Goal: Transaction & Acquisition: Purchase product/service

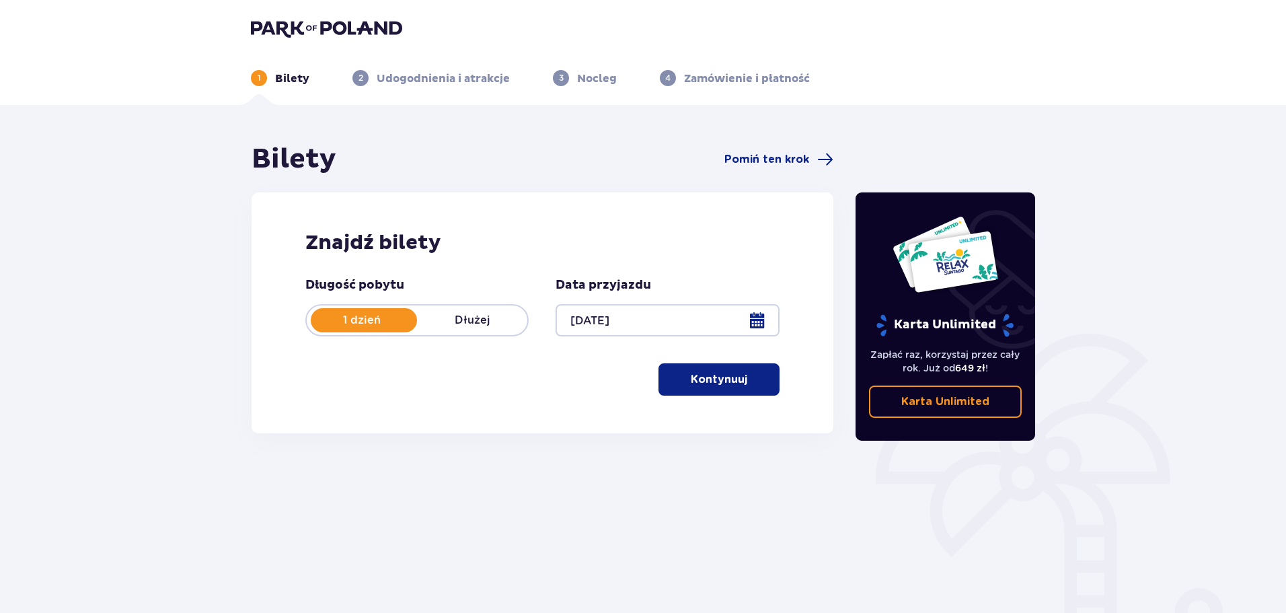
click at [962, 410] on link "Karta Unlimited" at bounding box center [945, 401] width 153 height 32
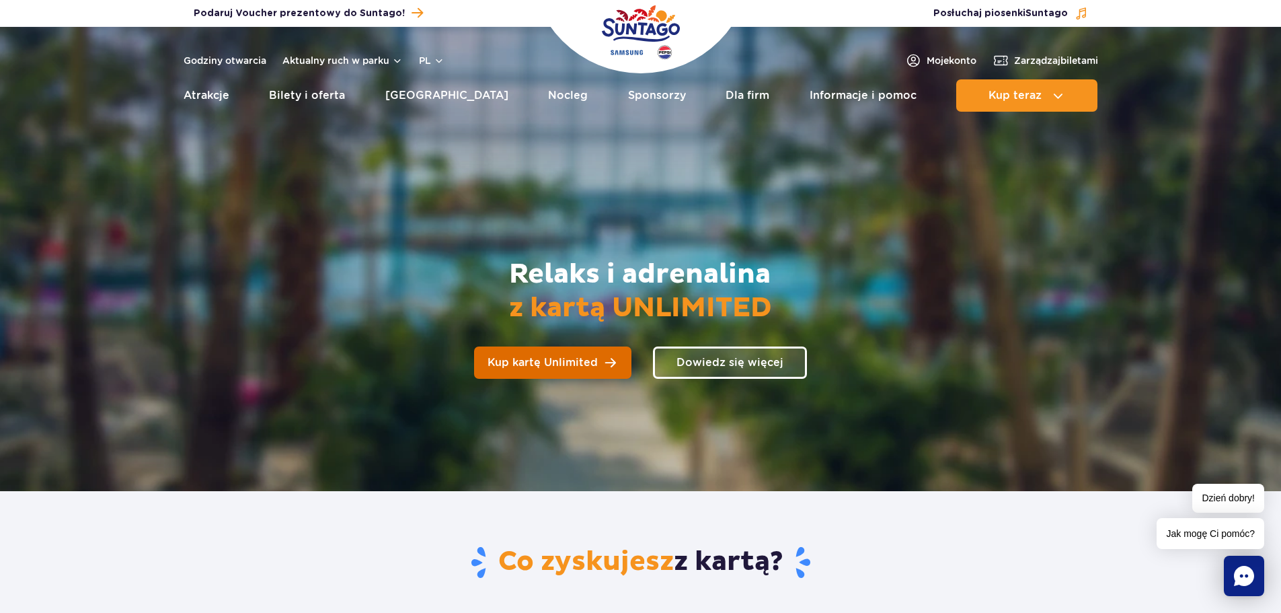
click at [564, 368] on span "Kup kartę Unlimited" at bounding box center [543, 362] width 110 height 11
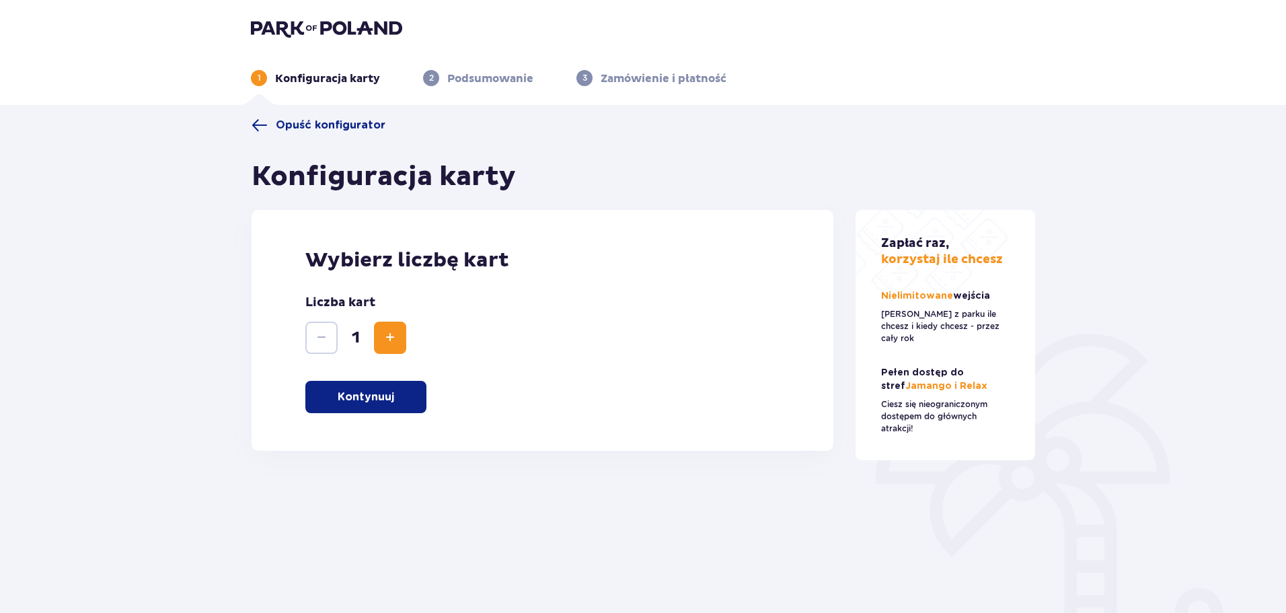
click at [389, 338] on span "Increase" at bounding box center [390, 338] width 16 height 16
click at [377, 395] on p "Kontynuuj" at bounding box center [366, 396] width 56 height 15
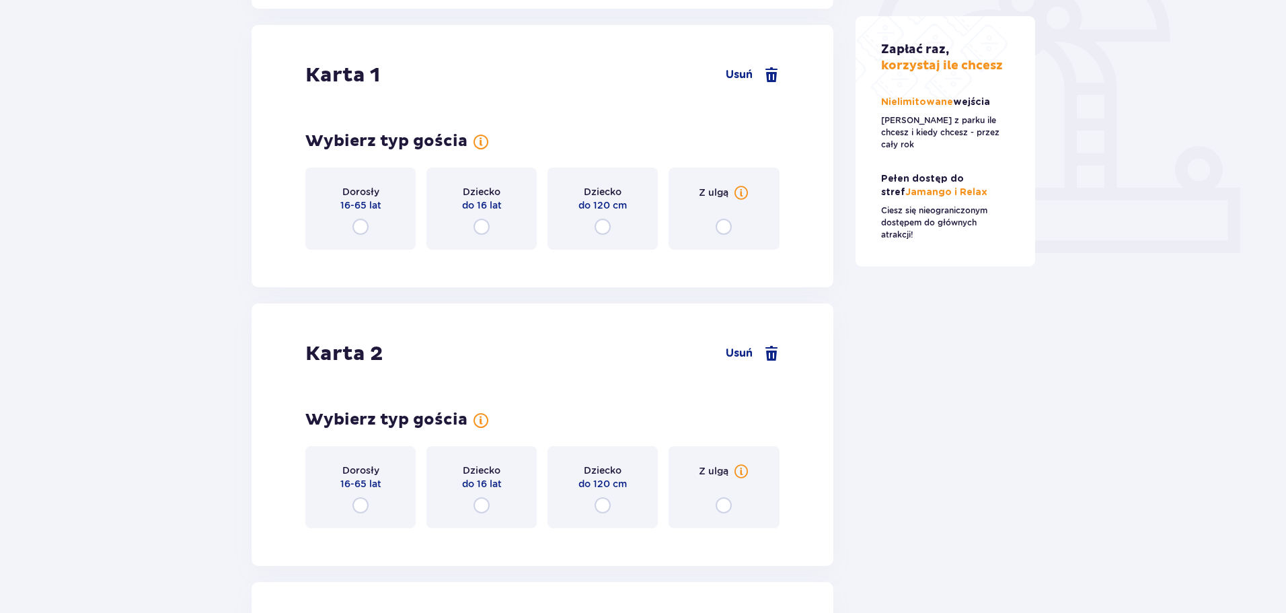
scroll to position [451, 0]
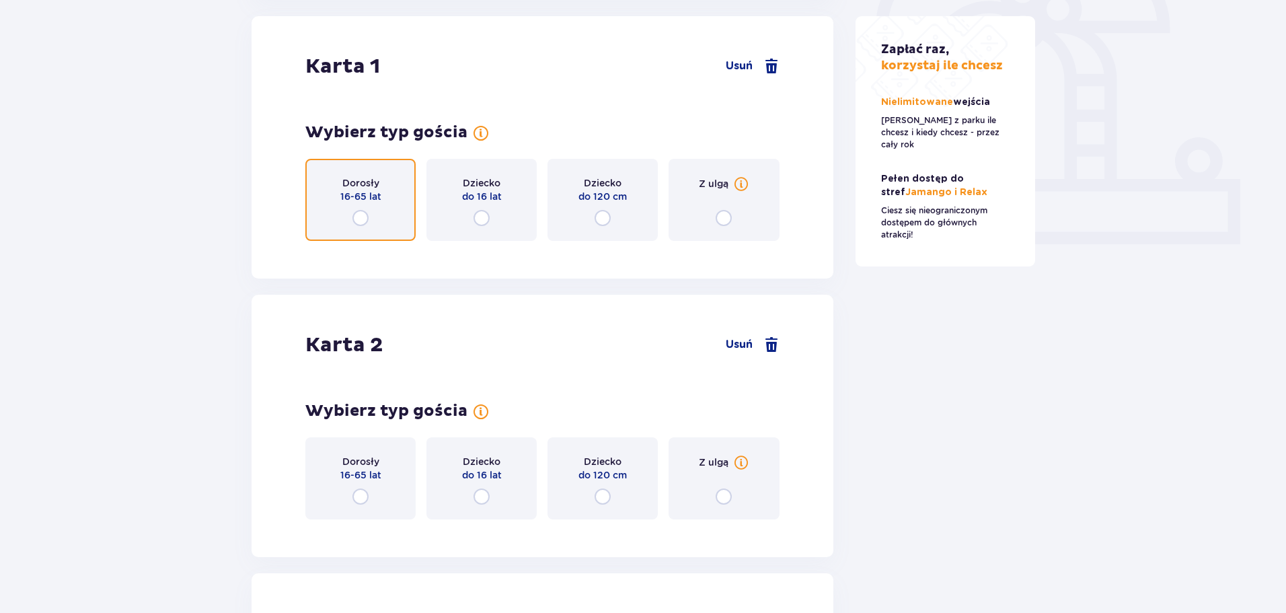
click at [363, 214] on input "radio" at bounding box center [360, 218] width 16 height 16
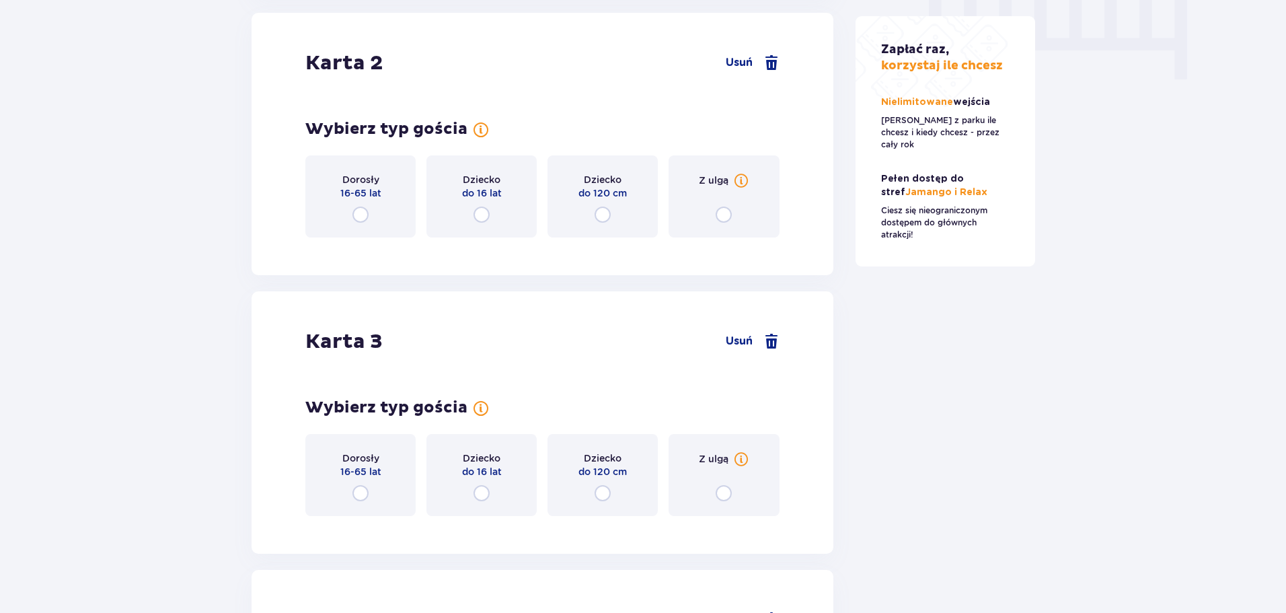
scroll to position [1391, 0]
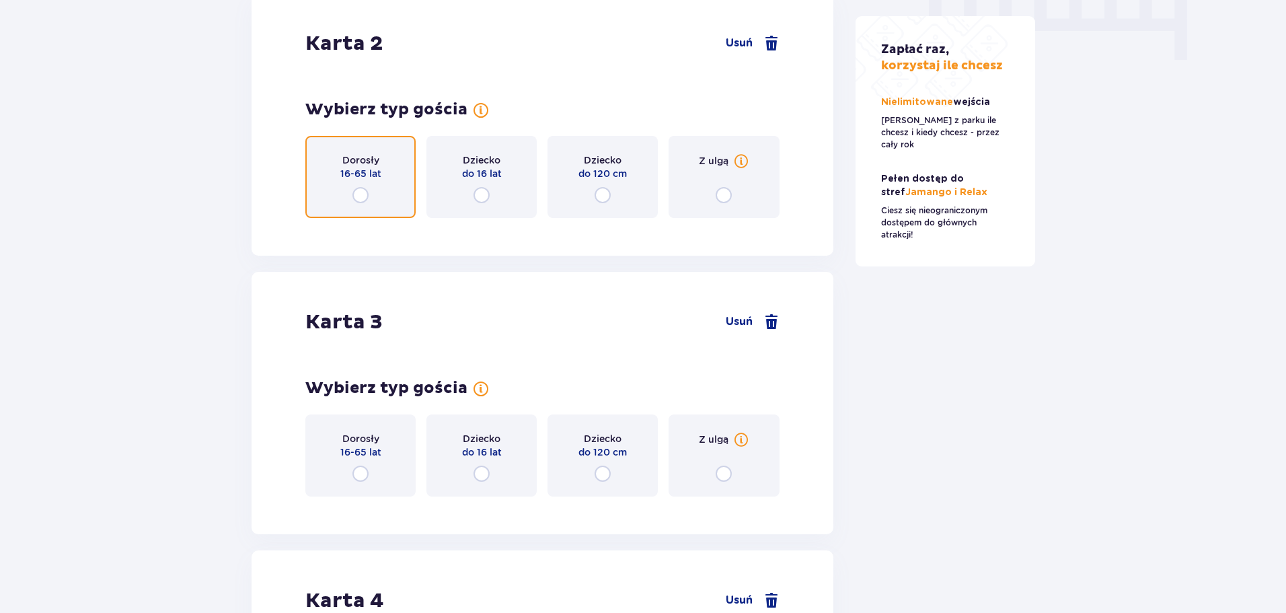
click at [359, 187] on input "radio" at bounding box center [360, 195] width 16 height 16
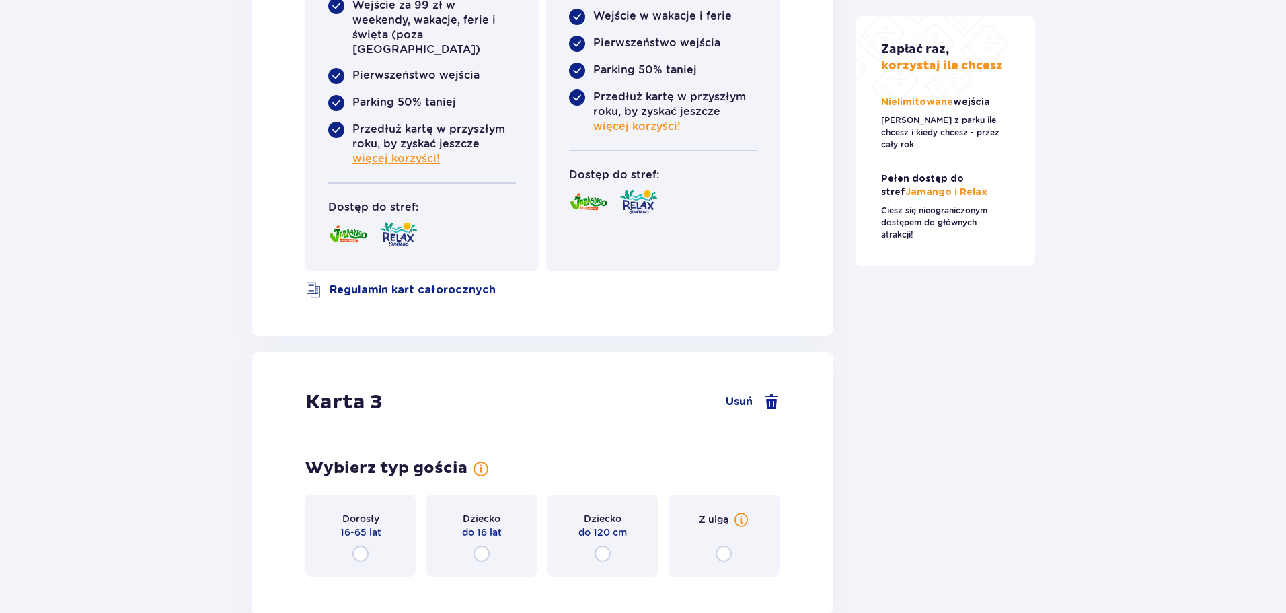
scroll to position [1957, 0]
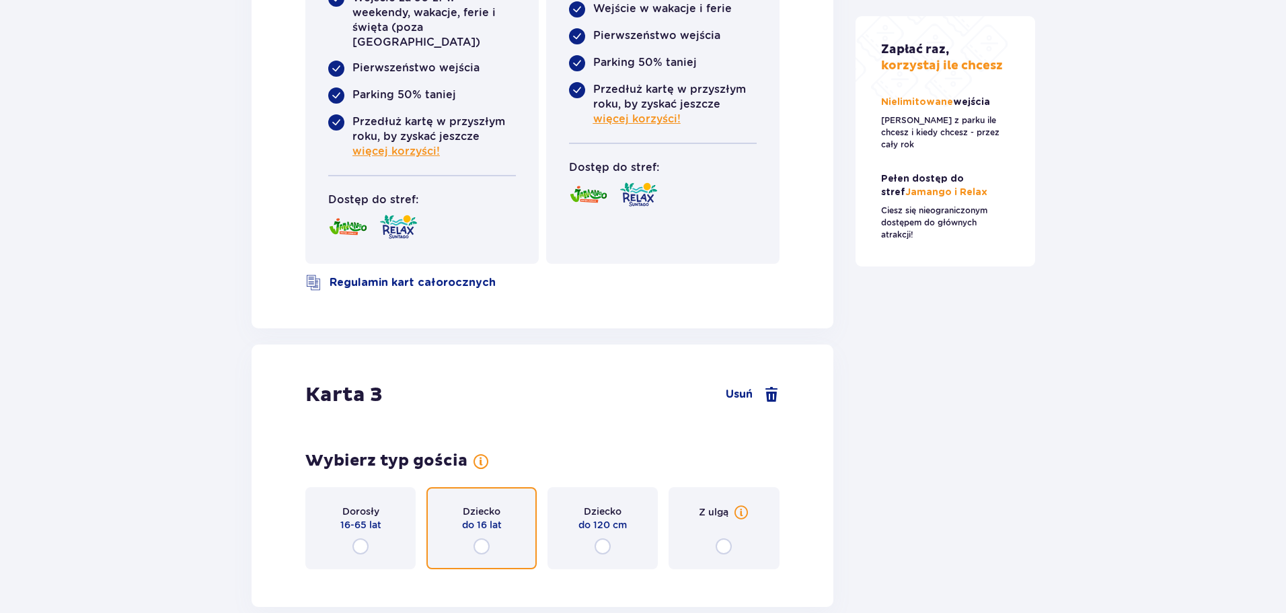
click at [480, 538] on input "radio" at bounding box center [481, 546] width 16 height 16
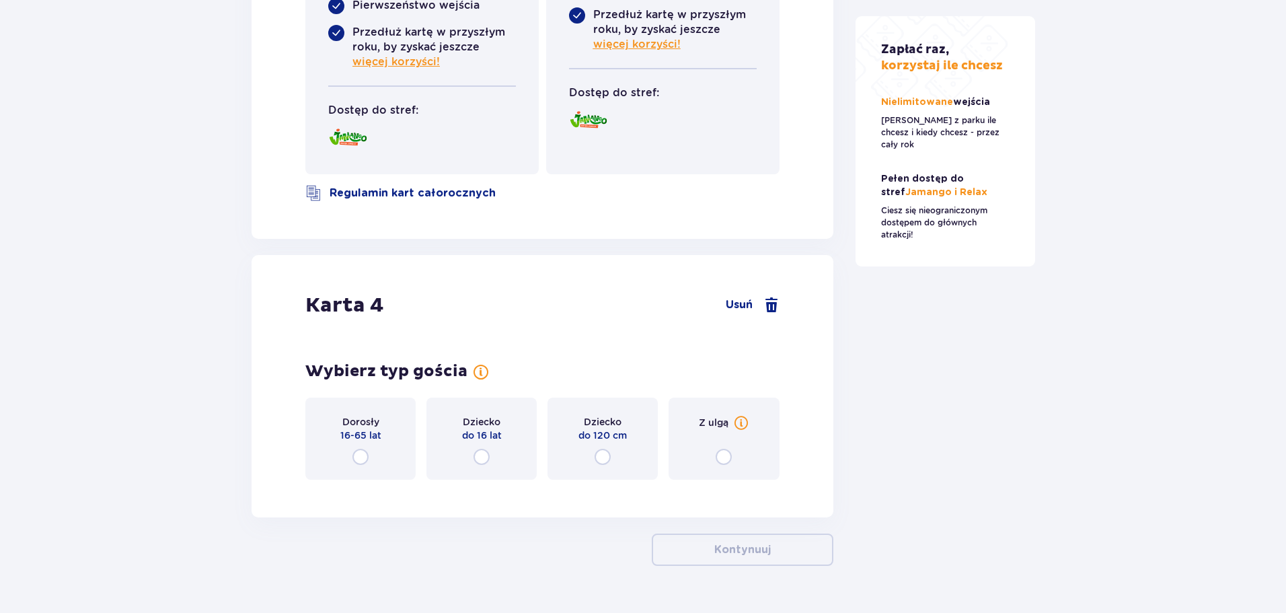
scroll to position [2926, 0]
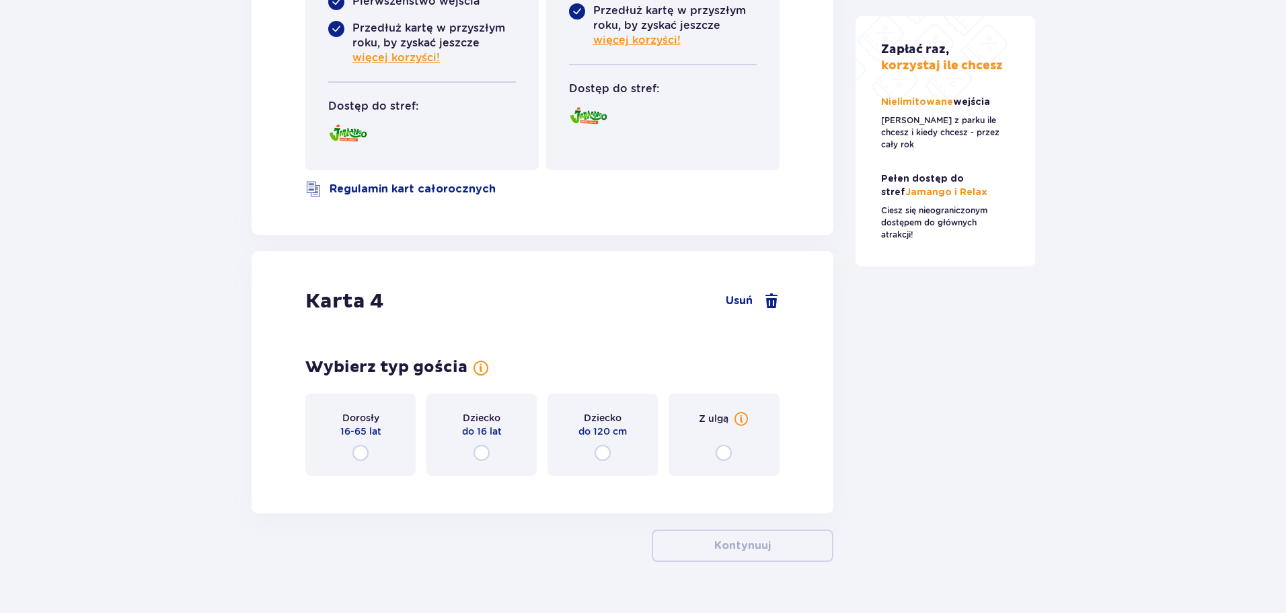
click at [483, 412] on div "Dziecko do 16 lat" at bounding box center [481, 434] width 110 height 82
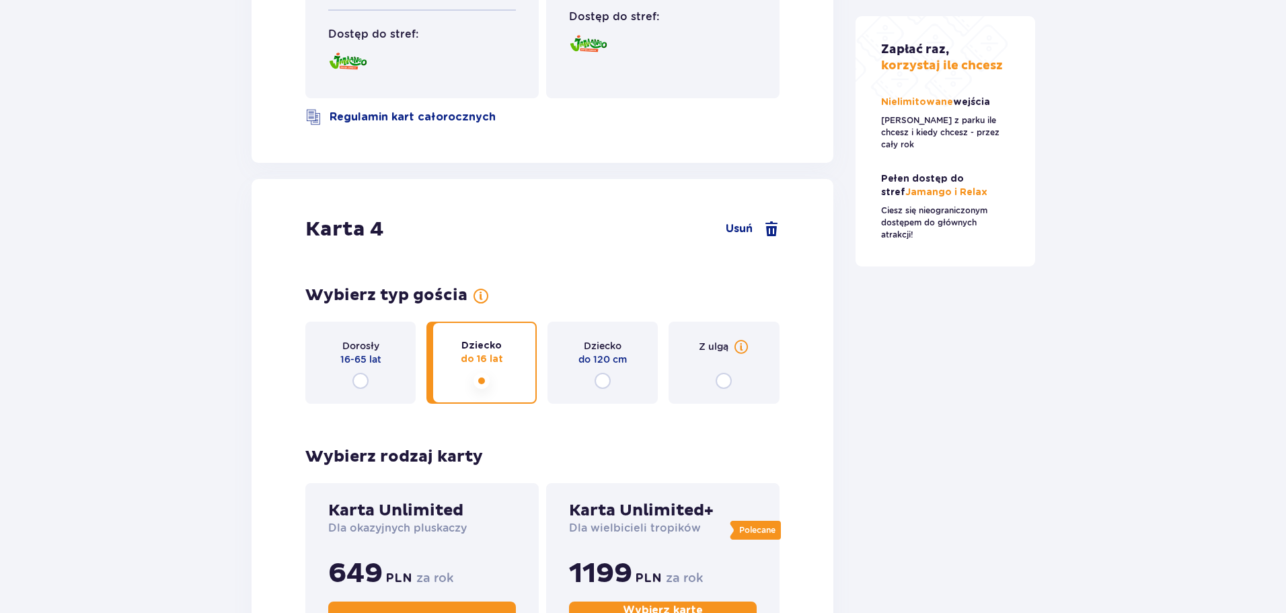
scroll to position [2985, 0]
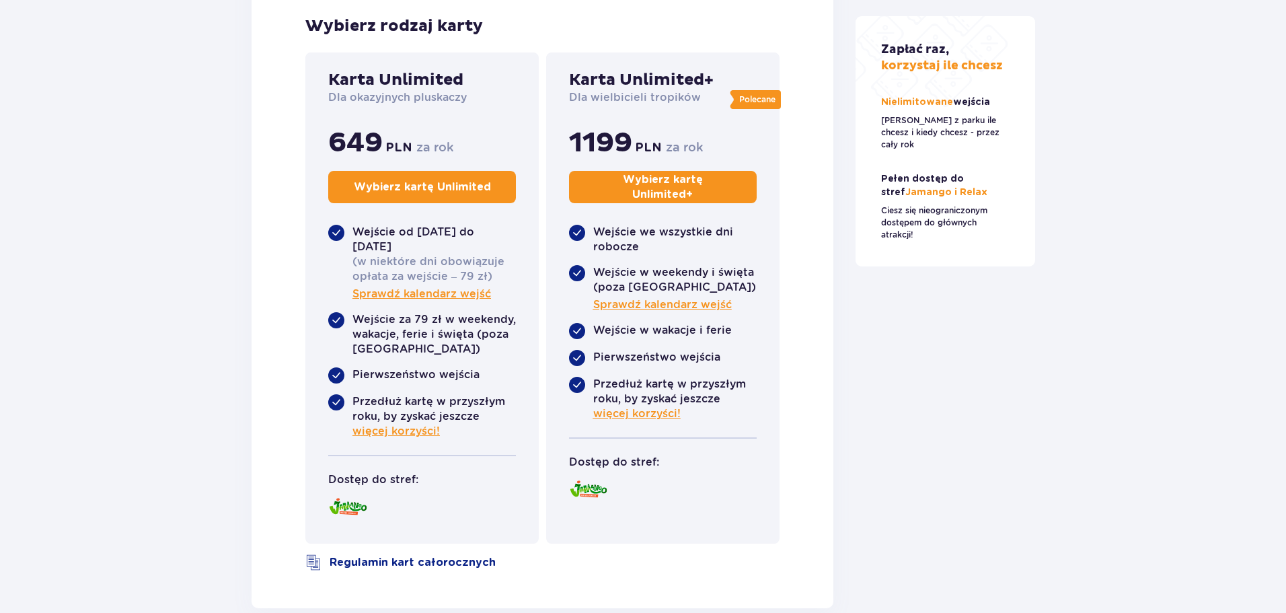
scroll to position [3523, 0]
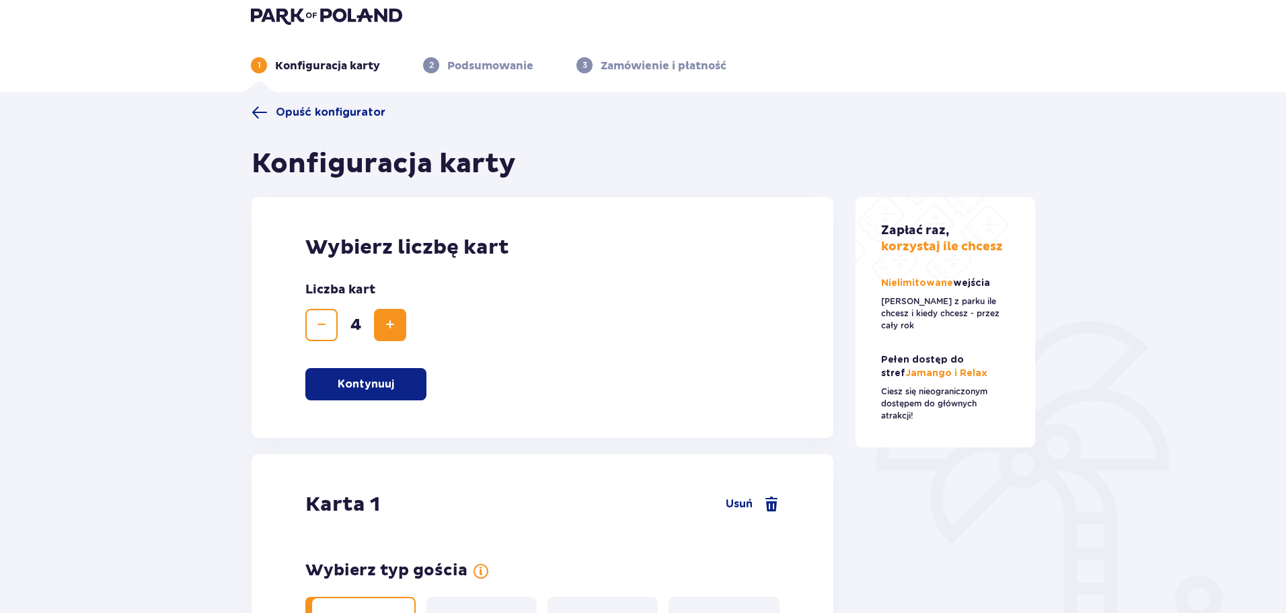
scroll to position [0, 0]
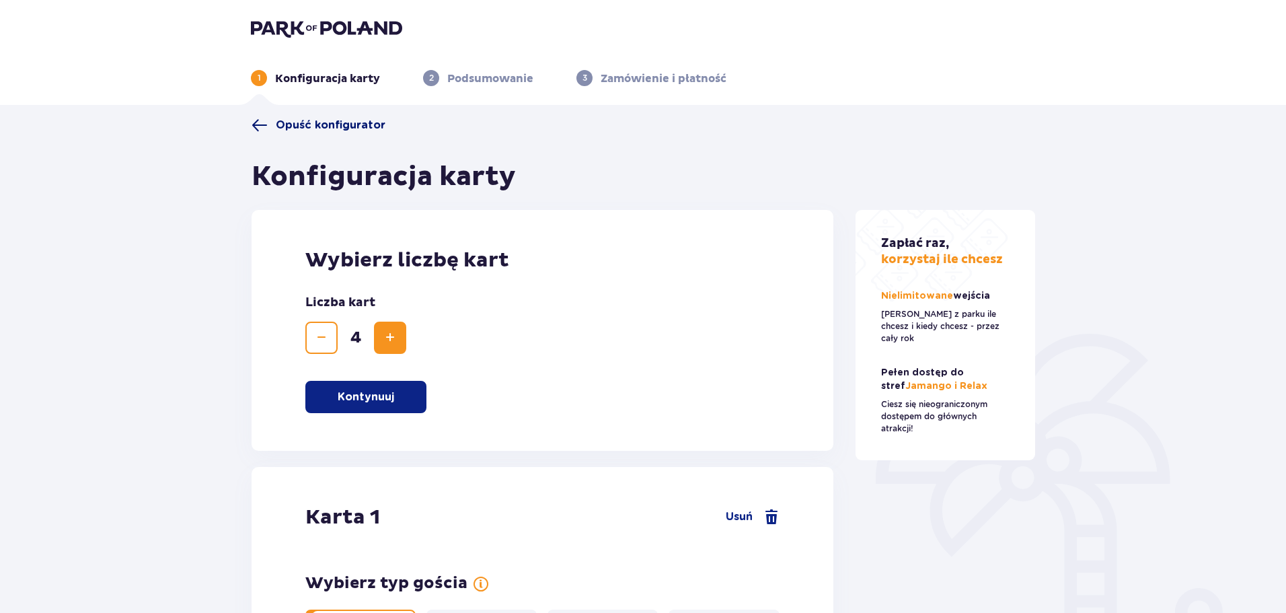
click at [307, 122] on span "Opuść konfigurator" at bounding box center [331, 125] width 110 height 15
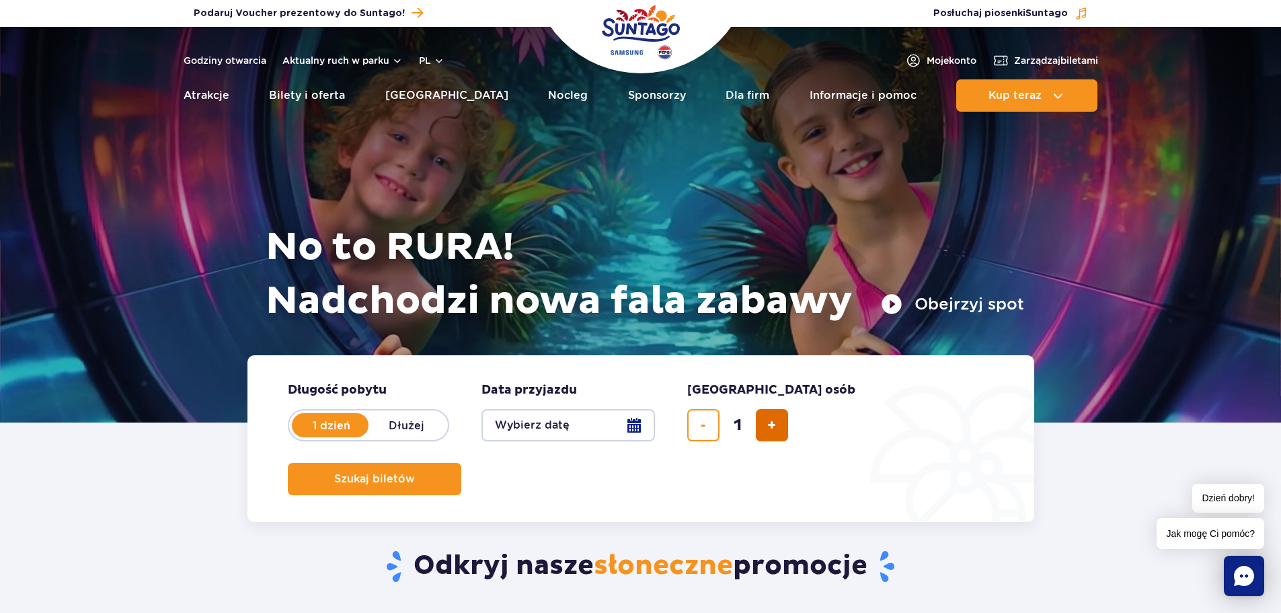
click at [782, 426] on button "dodaj bilet" at bounding box center [772, 425] width 32 height 32
type input "4"
click at [636, 426] on button "Wybierz datę" at bounding box center [569, 425] width 174 height 32
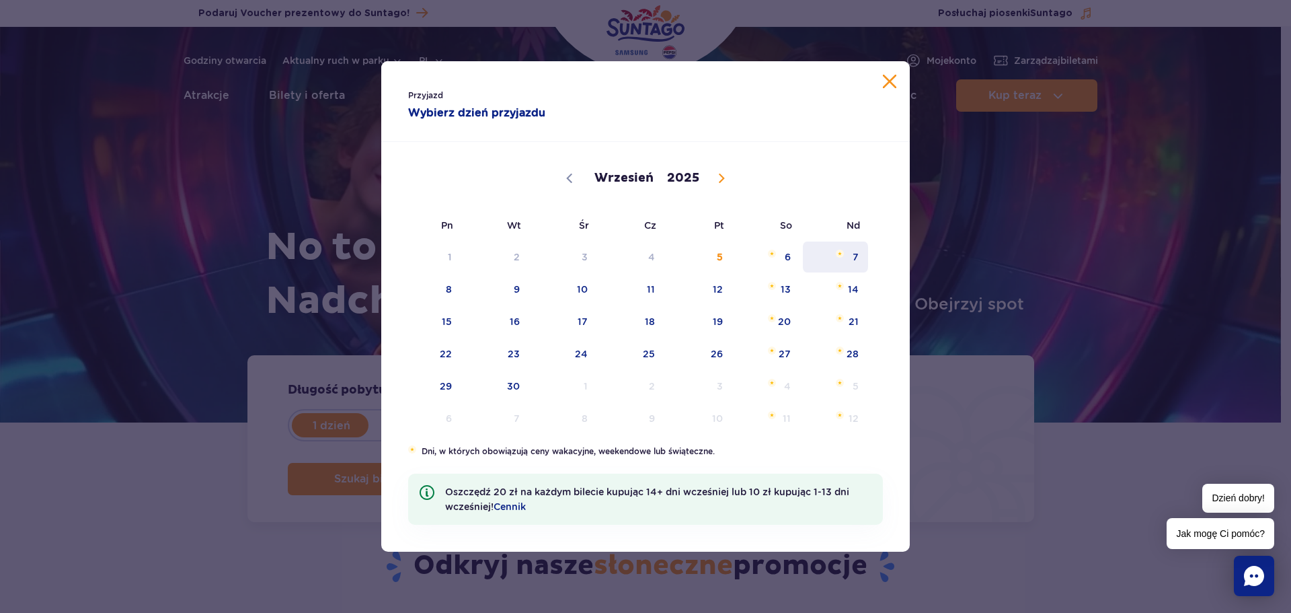
click at [852, 252] on span "7" at bounding box center [836, 256] width 68 height 31
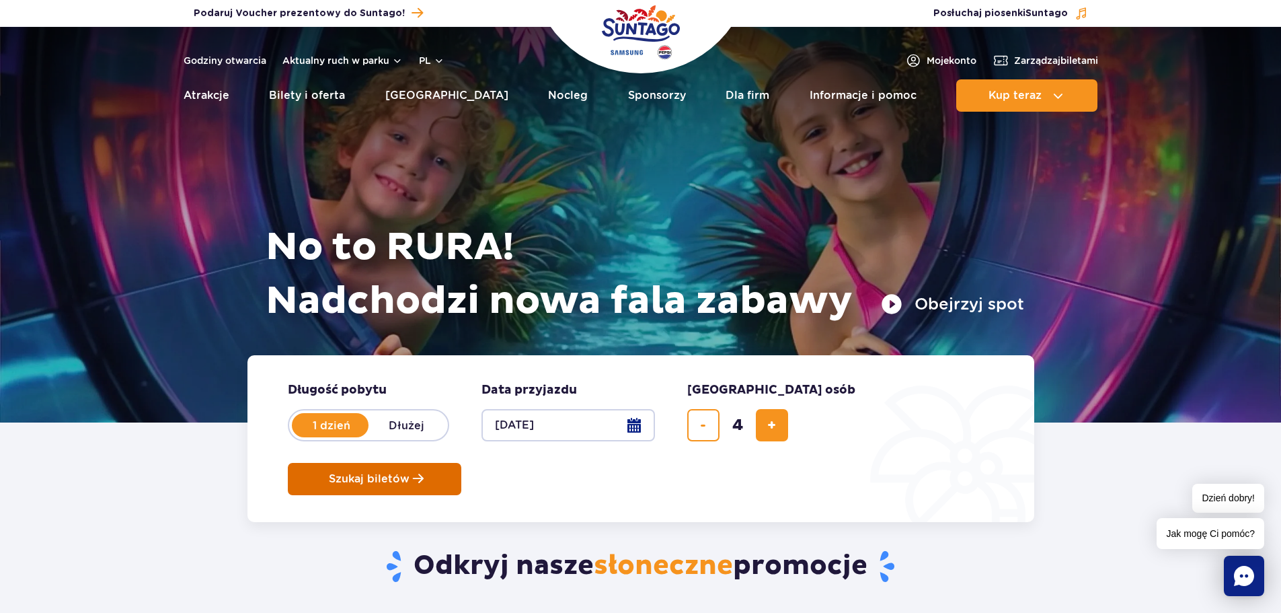
click at [461, 463] on button "Szukaj biletów" at bounding box center [375, 479] width 174 height 32
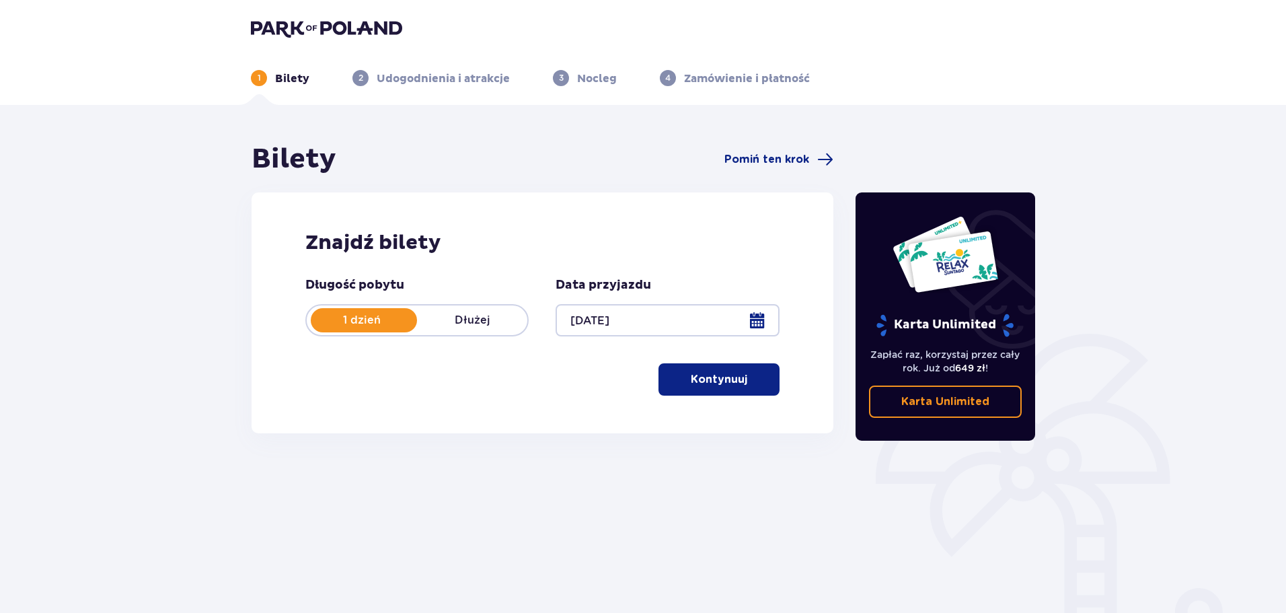
click at [724, 377] on p "Kontynuuj" at bounding box center [719, 379] width 56 height 15
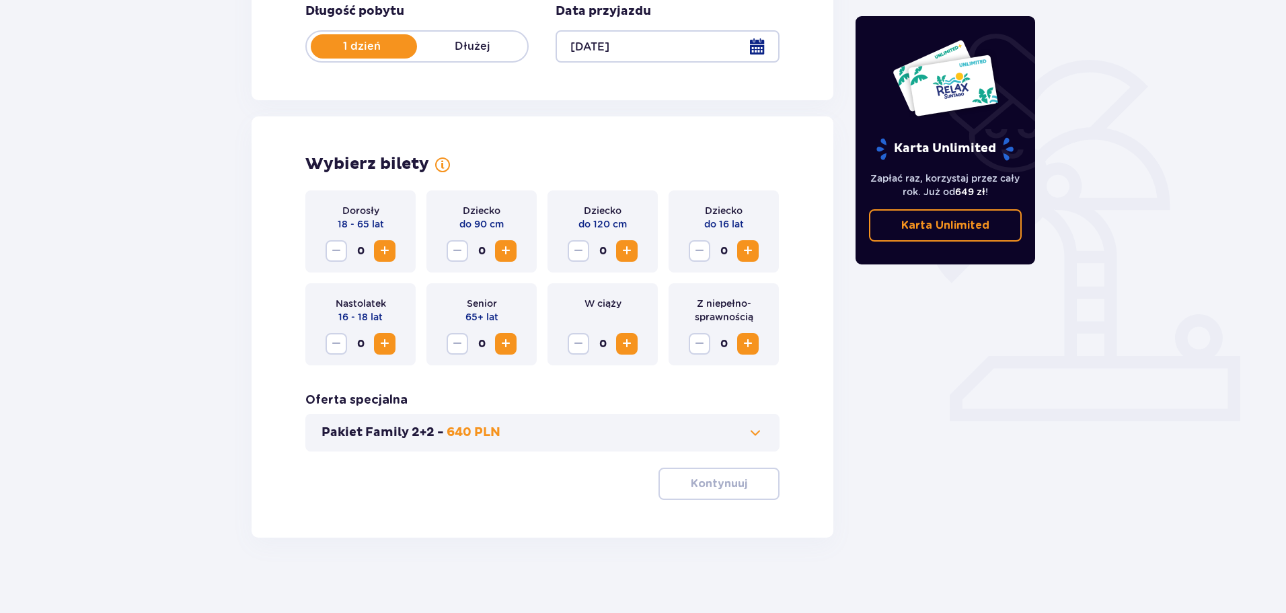
scroll to position [279, 0]
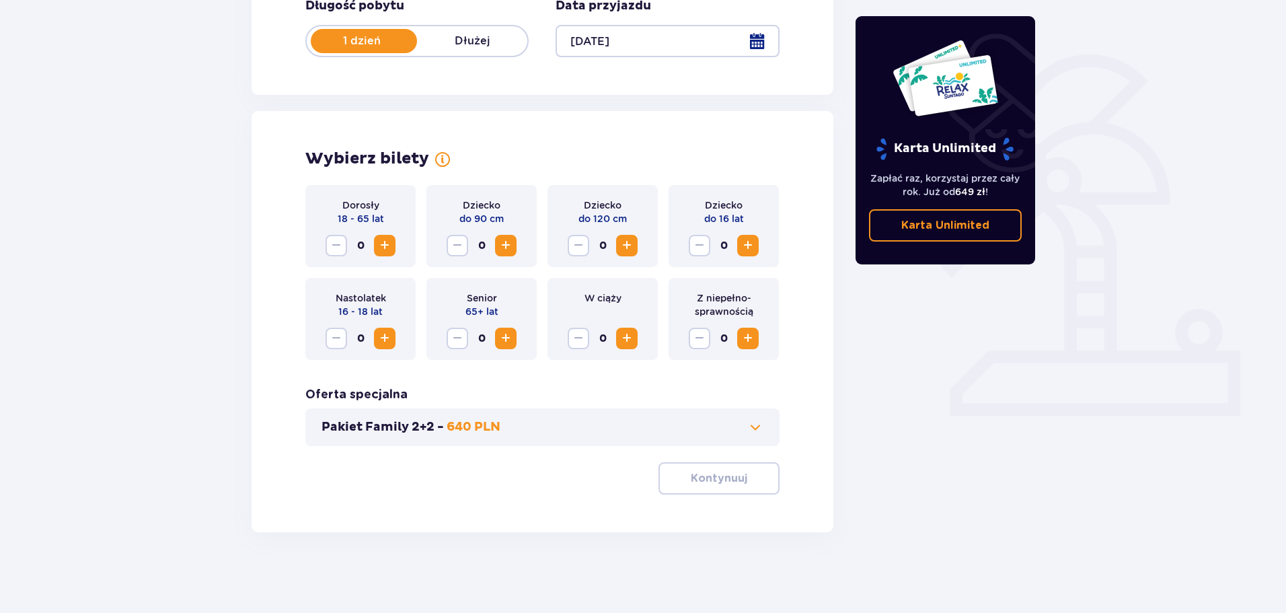
click at [390, 248] on span "Increase" at bounding box center [385, 245] width 16 height 16
click at [748, 244] on span "Increase" at bounding box center [748, 245] width 16 height 16
click at [755, 425] on span at bounding box center [755, 427] width 16 height 16
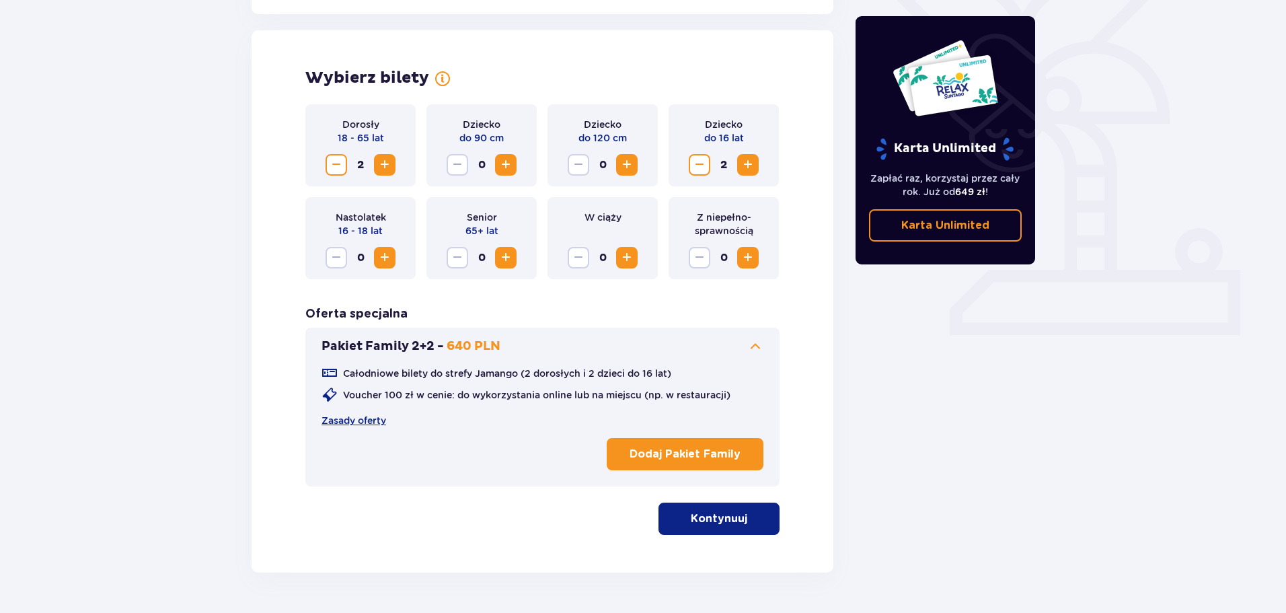
scroll to position [374, 0]
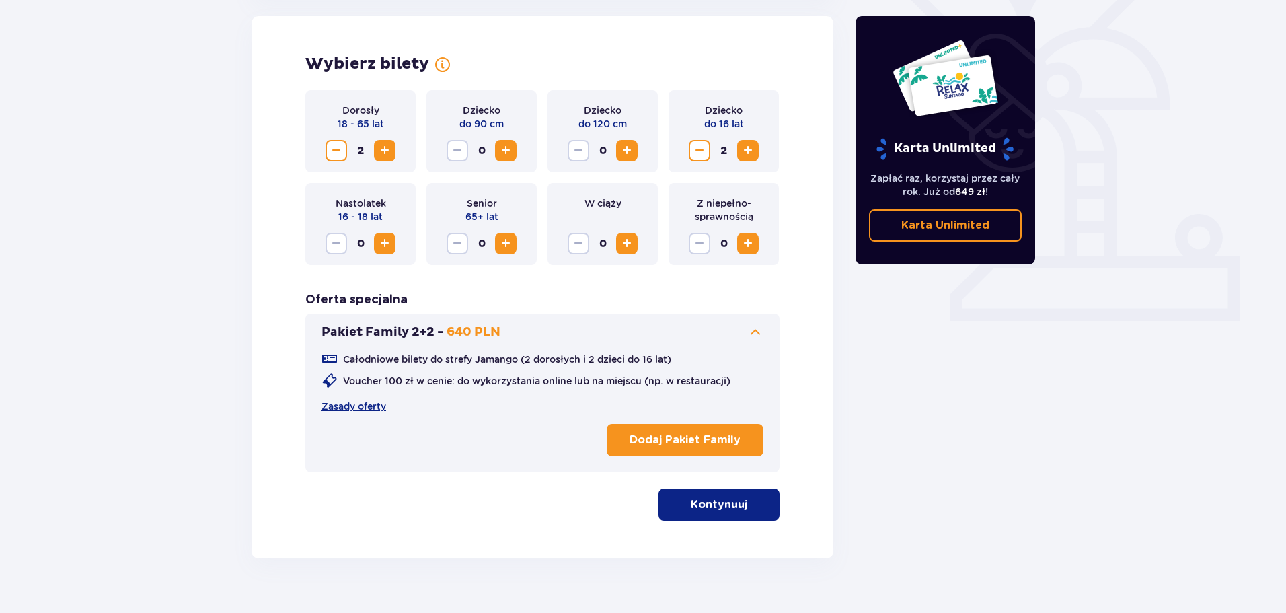
click at [742, 508] on span "button" at bounding box center [750, 504] width 16 height 16
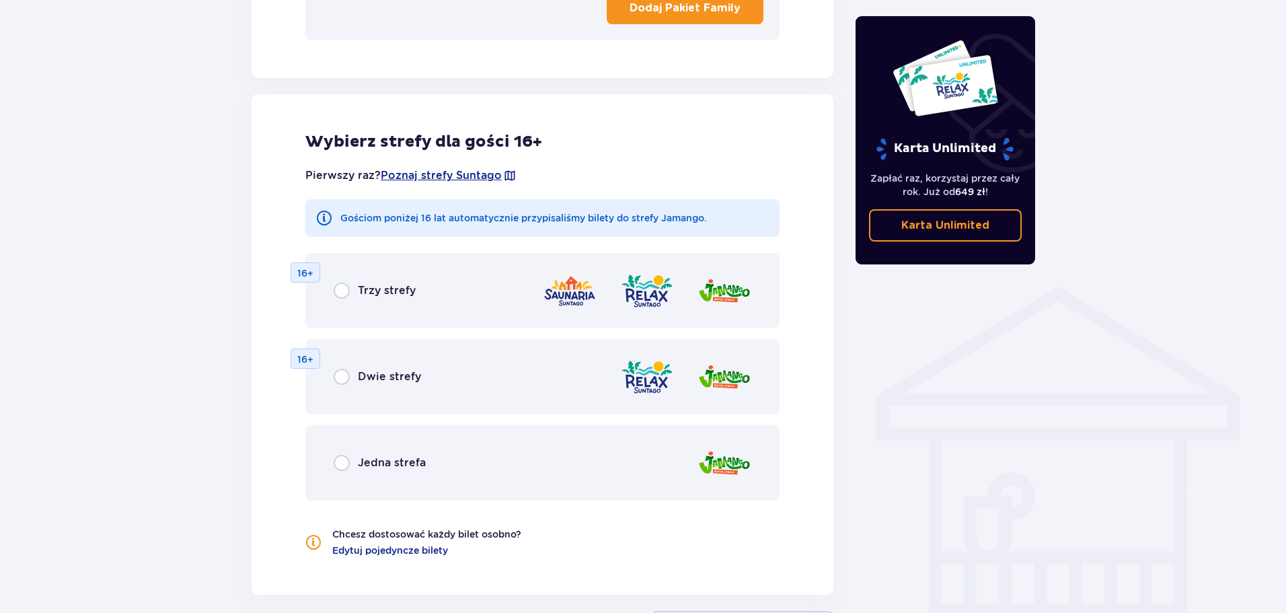
scroll to position [868, 0]
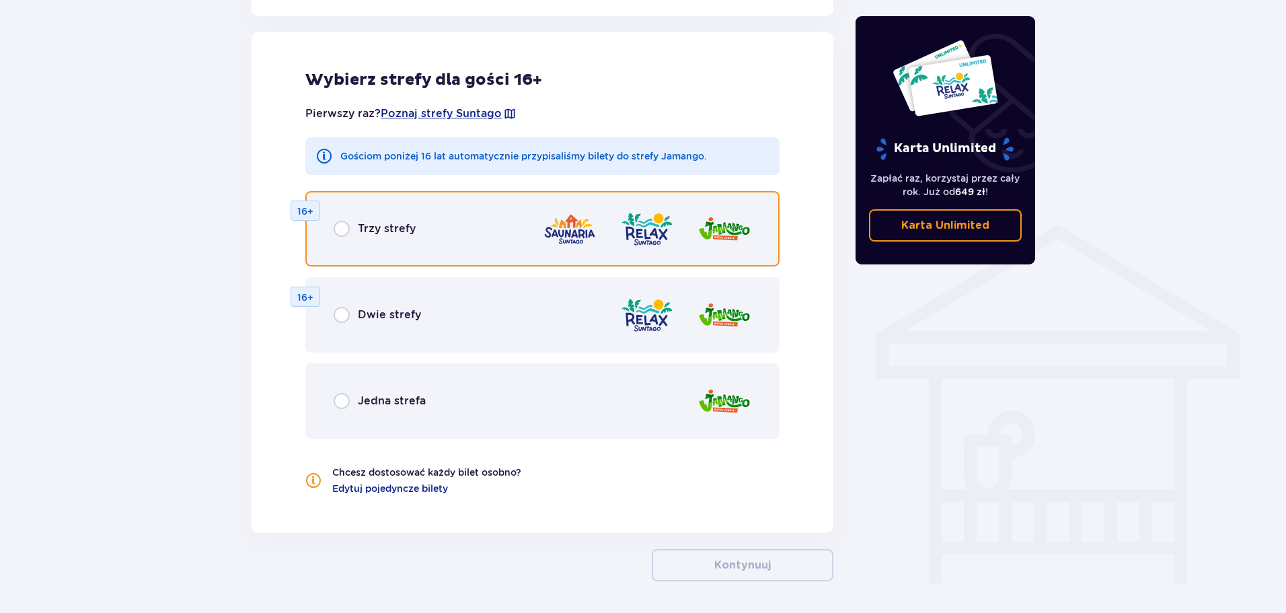
click at [346, 230] on input "radio" at bounding box center [342, 229] width 16 height 16
radio input "true"
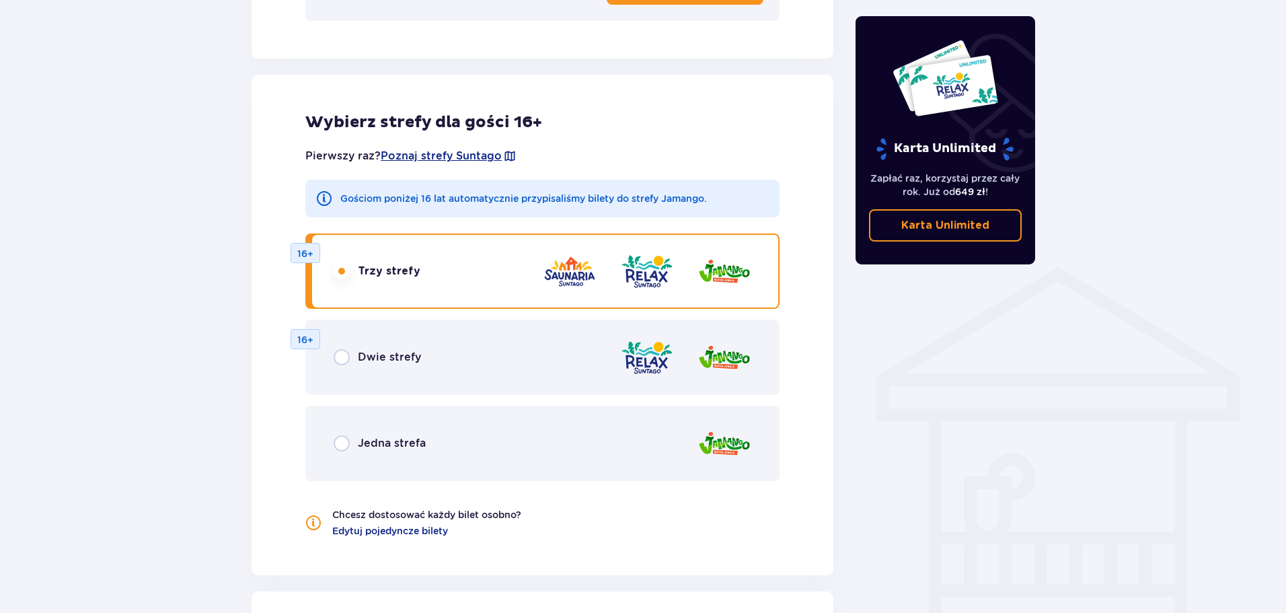
scroll to position [817, 0]
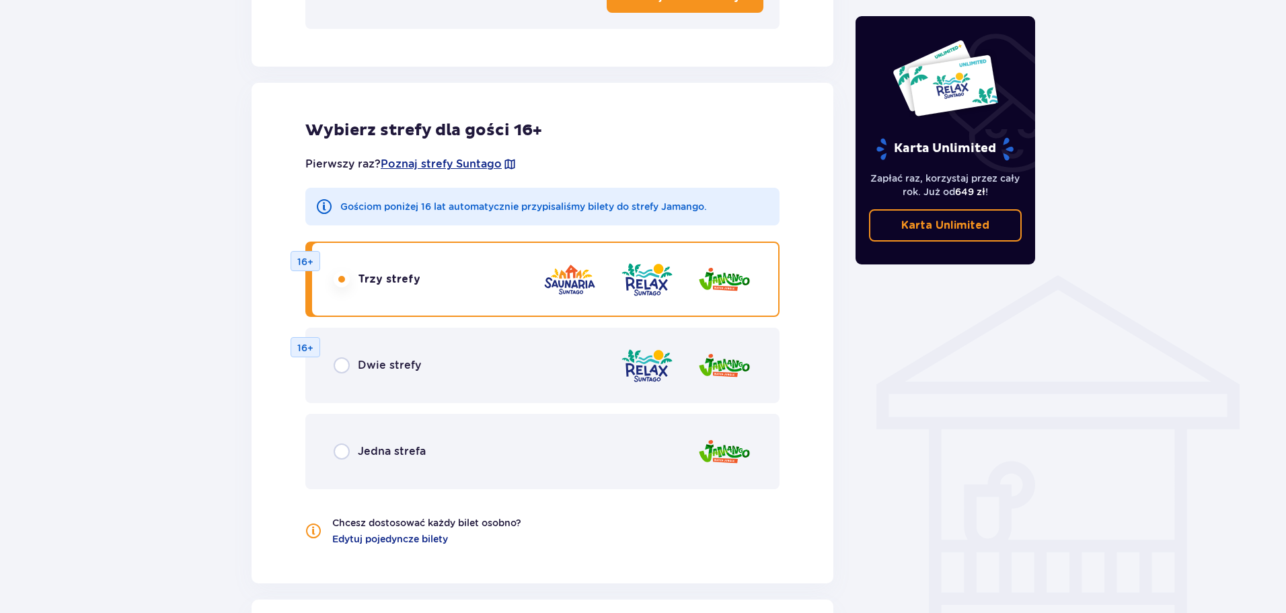
click at [342, 280] on input "radio" at bounding box center [342, 279] width 16 height 16
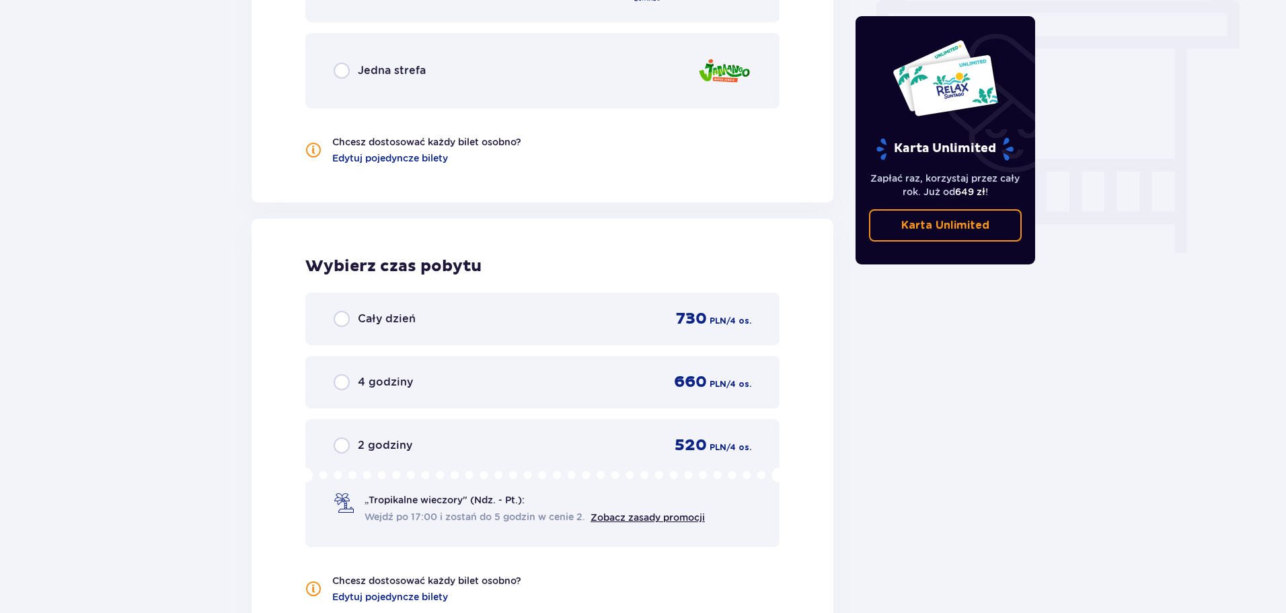
scroll to position [1019, 0]
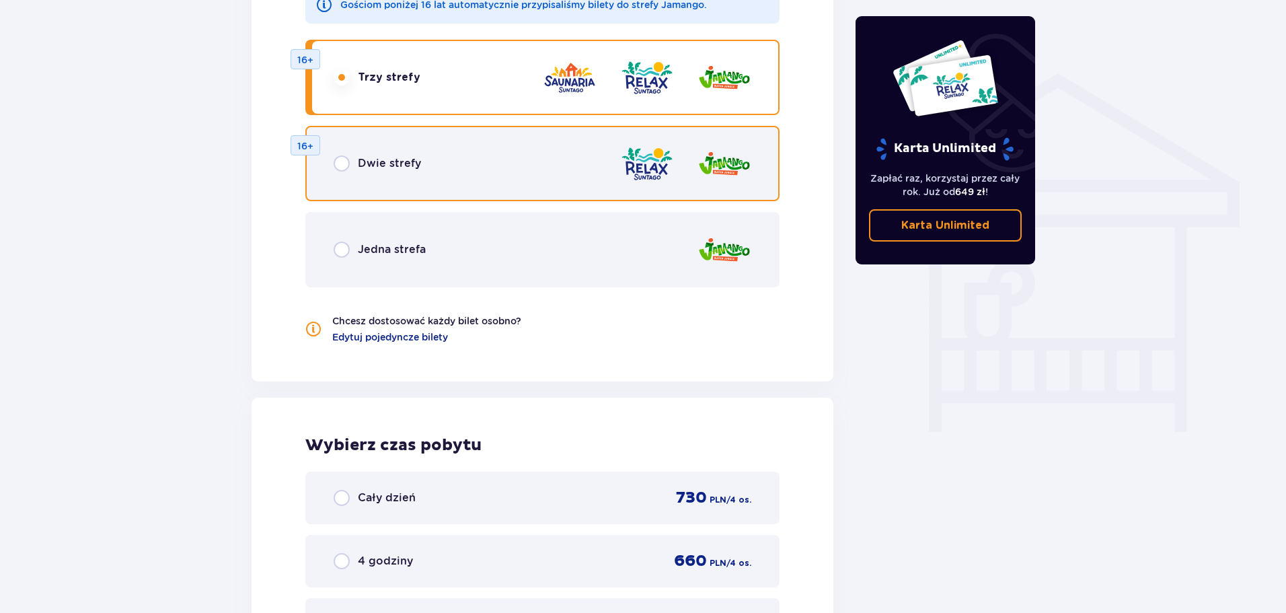
click at [337, 165] on input "radio" at bounding box center [342, 163] width 16 height 16
radio input "true"
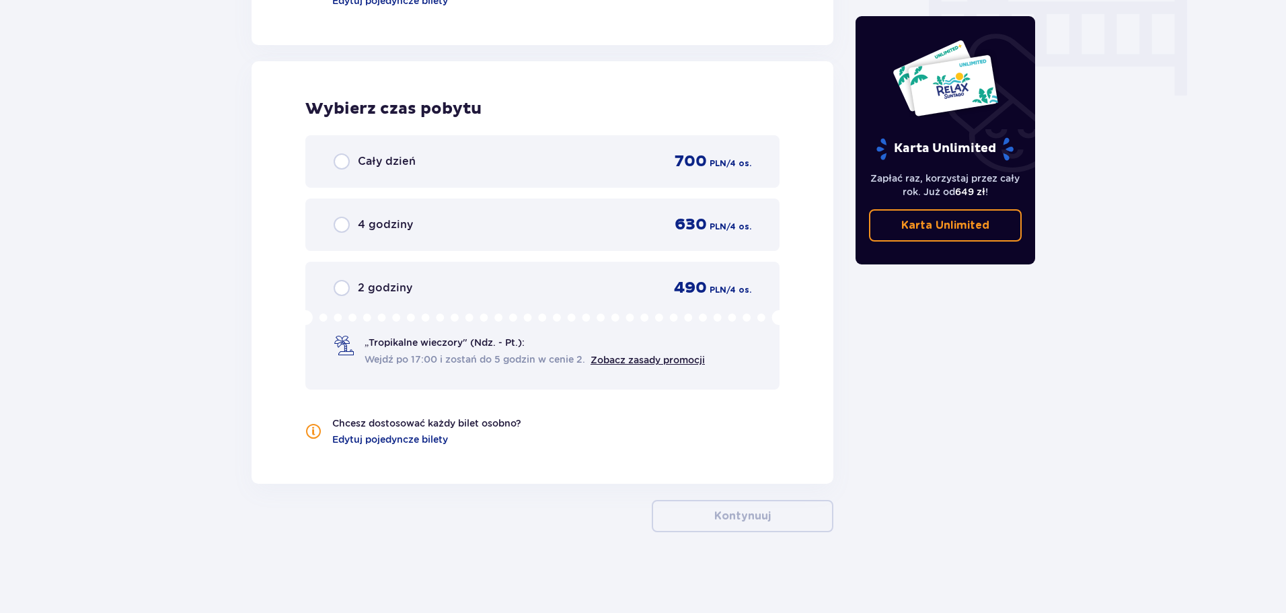
scroll to position [1086, 0]
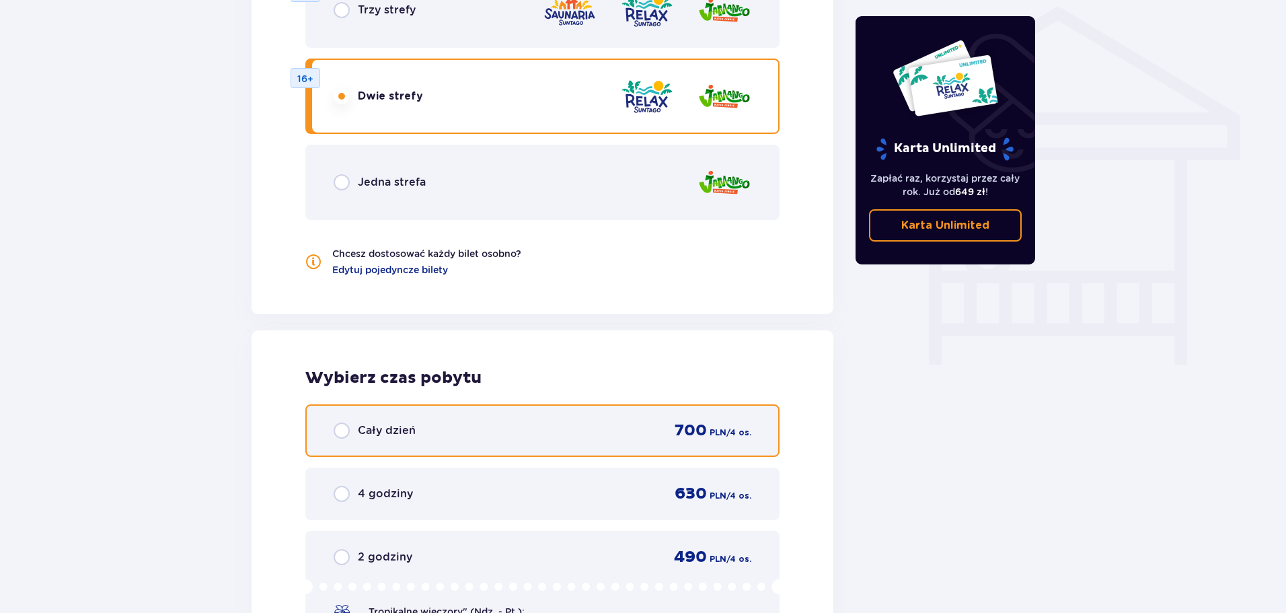
click at [343, 432] on input "radio" at bounding box center [342, 430] width 16 height 16
radio input "true"
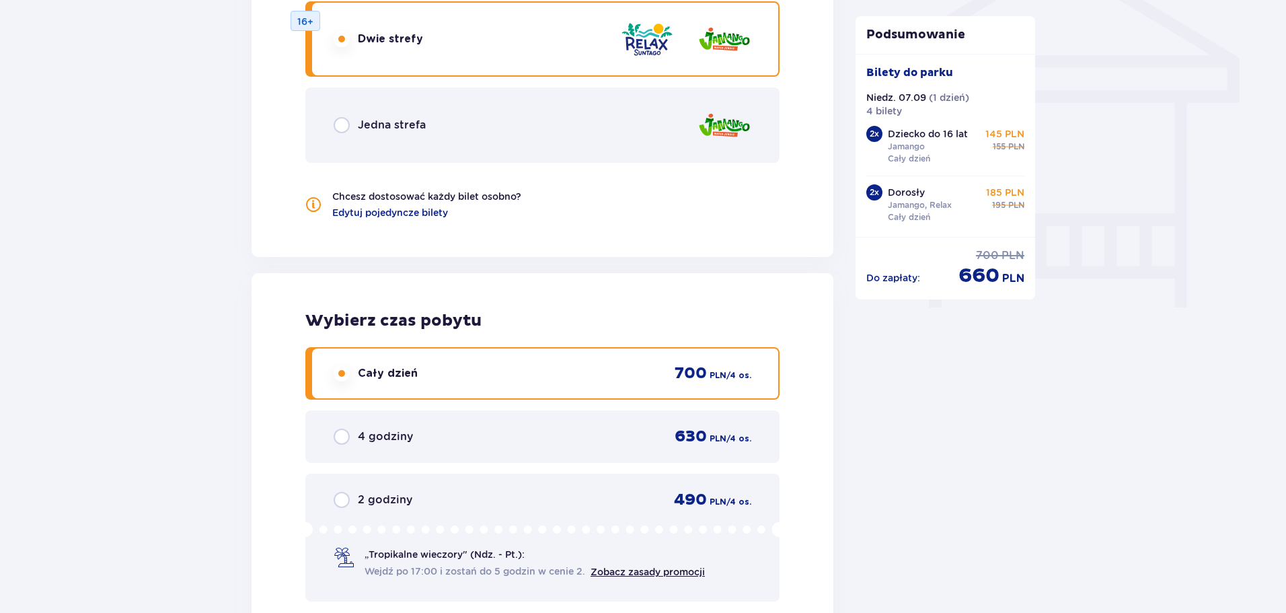
scroll to position [960, 0]
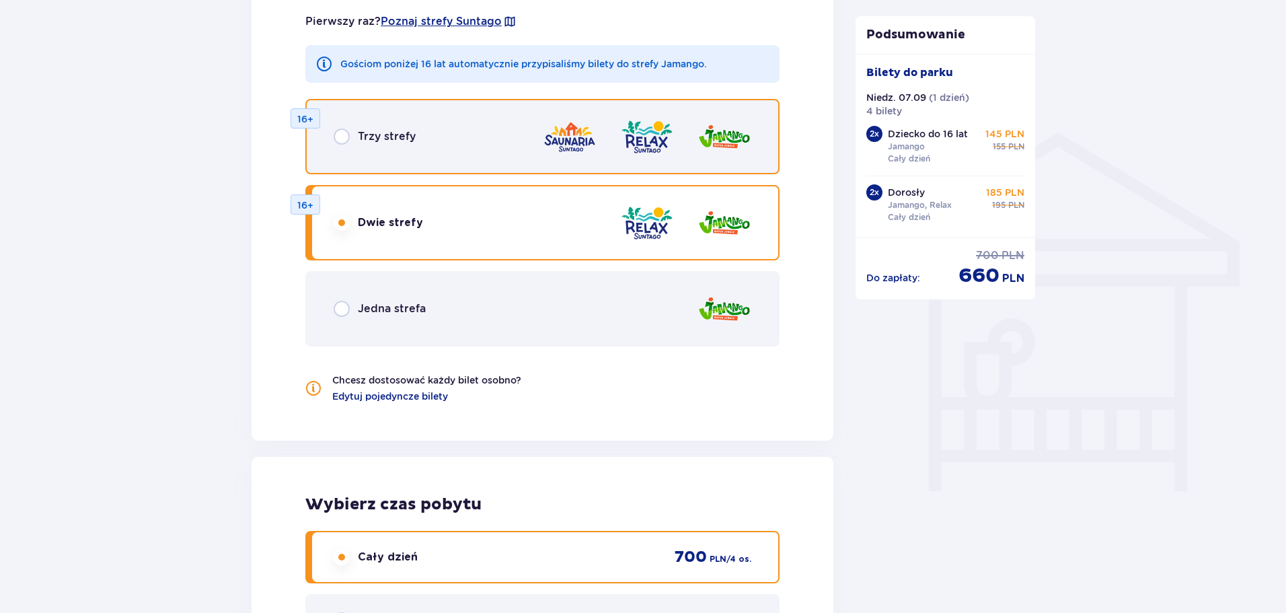
click at [339, 132] on input "radio" at bounding box center [342, 136] width 16 height 16
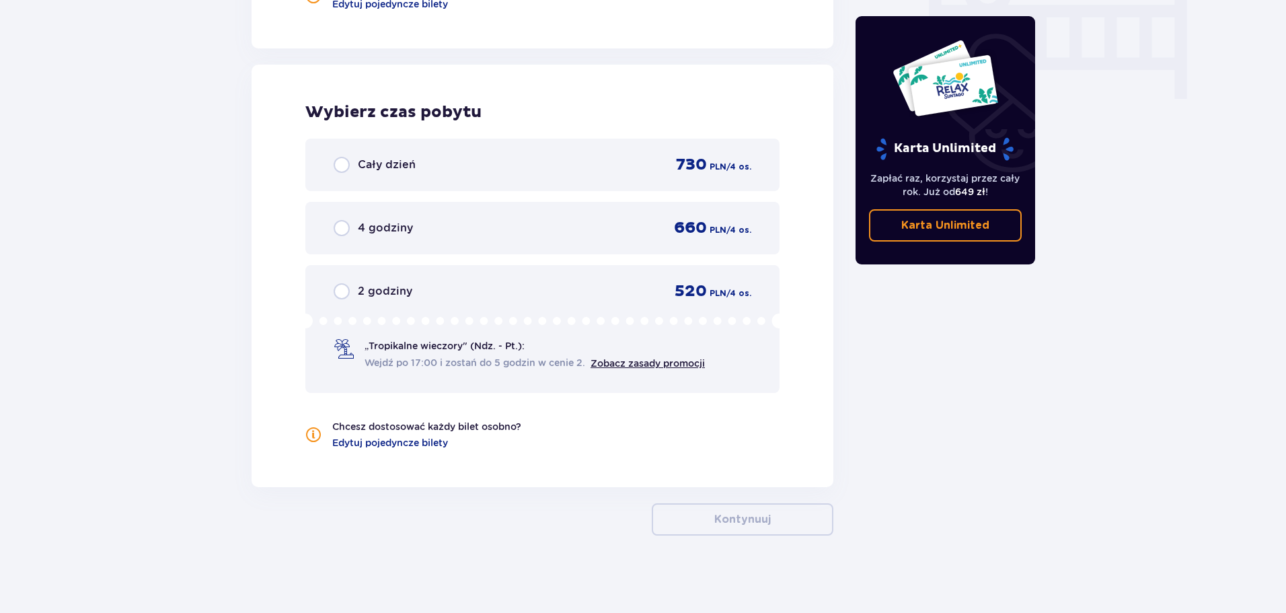
scroll to position [1355, 0]
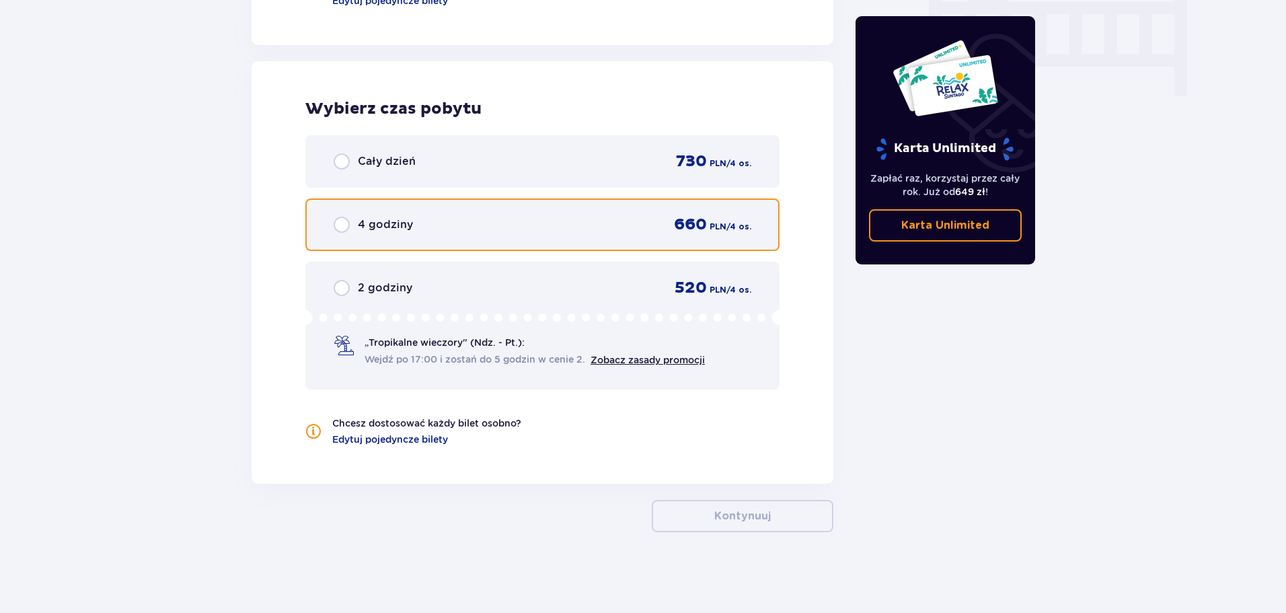
click at [344, 222] on input "radio" at bounding box center [342, 225] width 16 height 16
radio input "true"
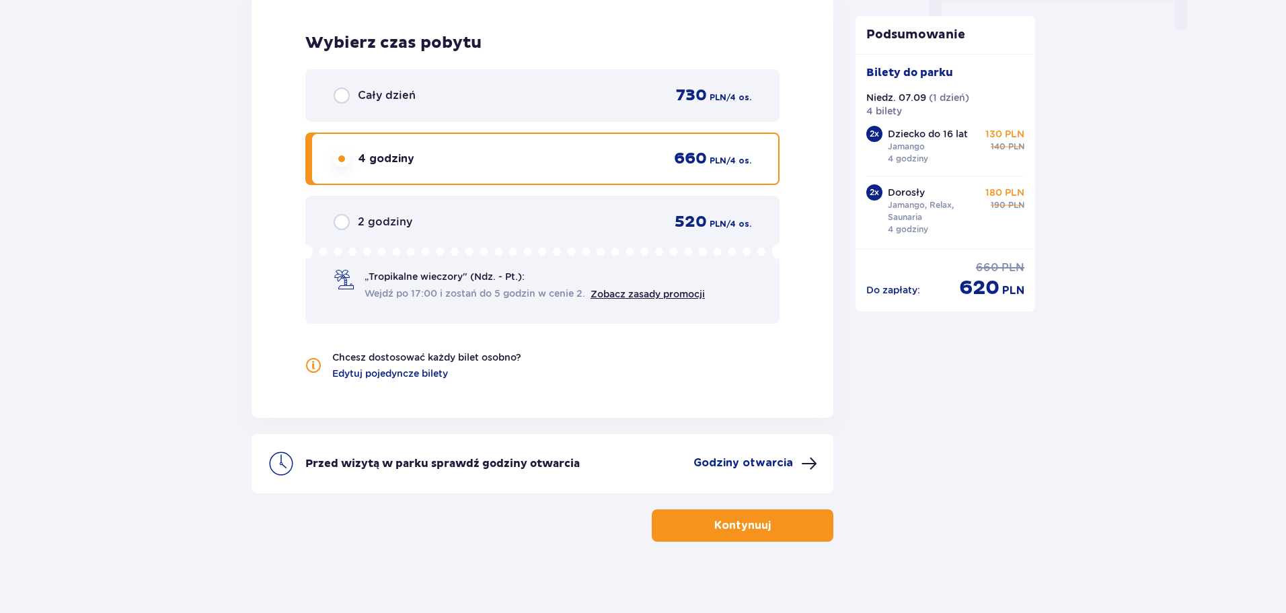
scroll to position [1431, 0]
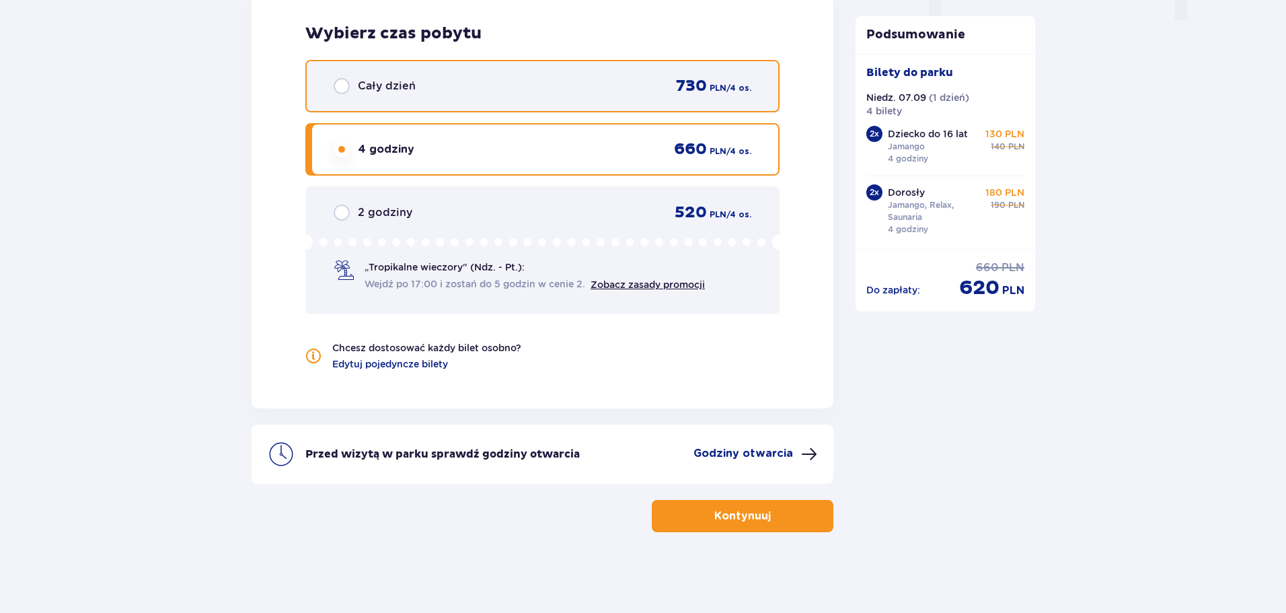
click at [346, 89] on input "radio" at bounding box center [342, 86] width 16 height 16
radio input "true"
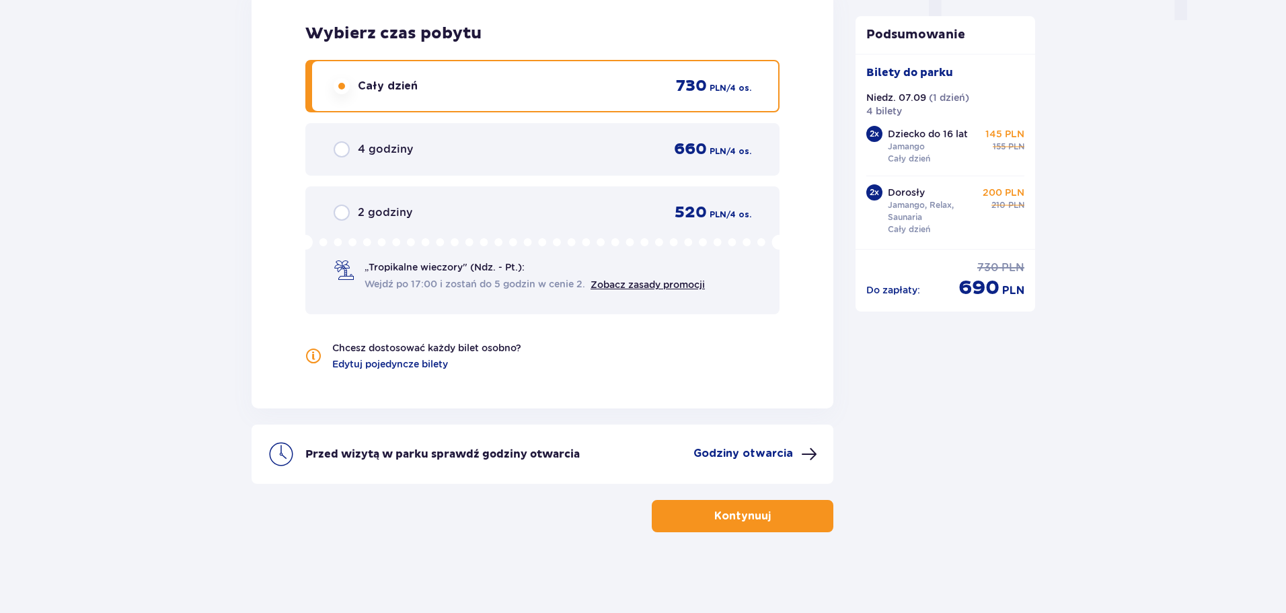
click at [740, 513] on p "Kontynuuj" at bounding box center [742, 515] width 56 height 15
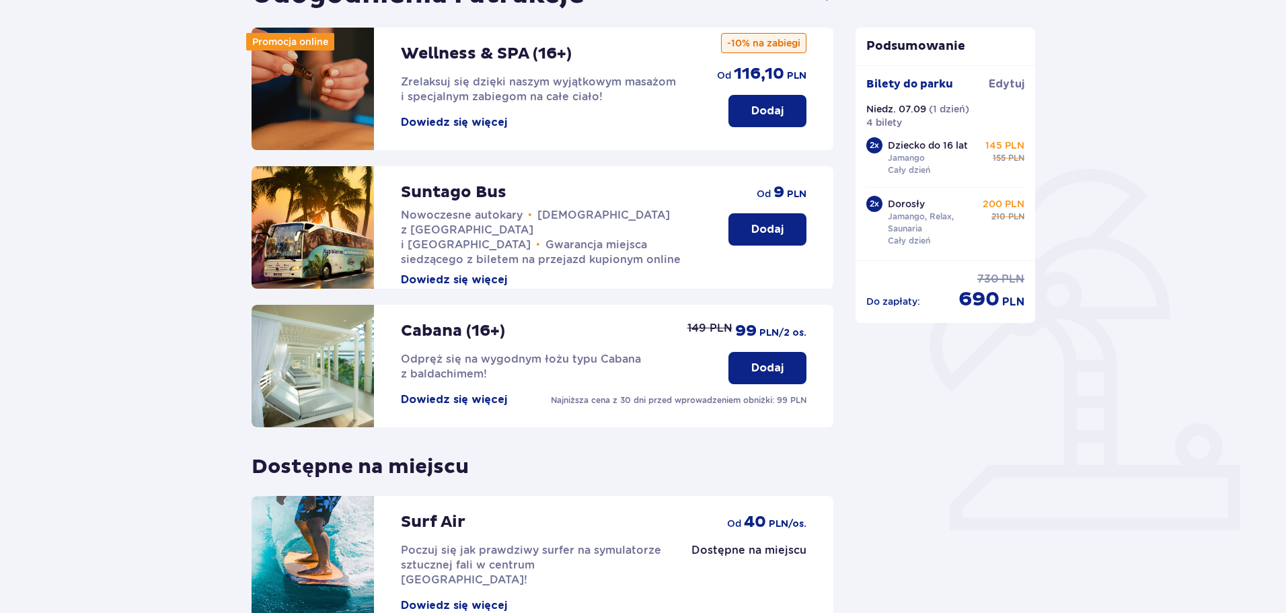
scroll to position [299, 0]
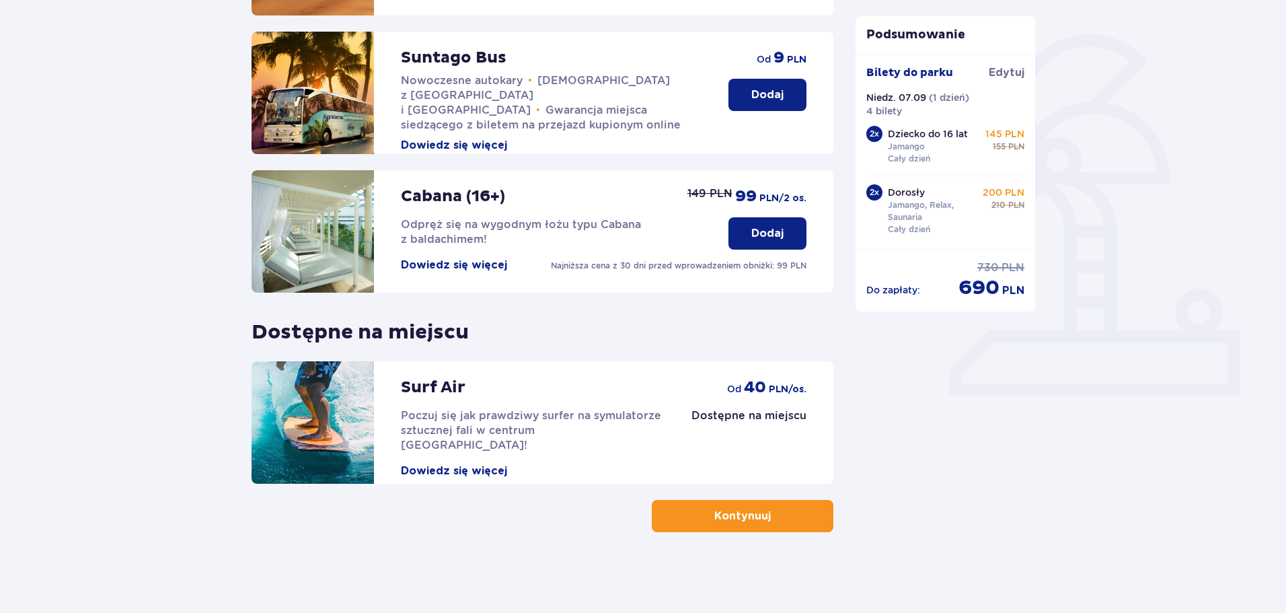
click at [775, 523] on span "button" at bounding box center [773, 516] width 16 height 16
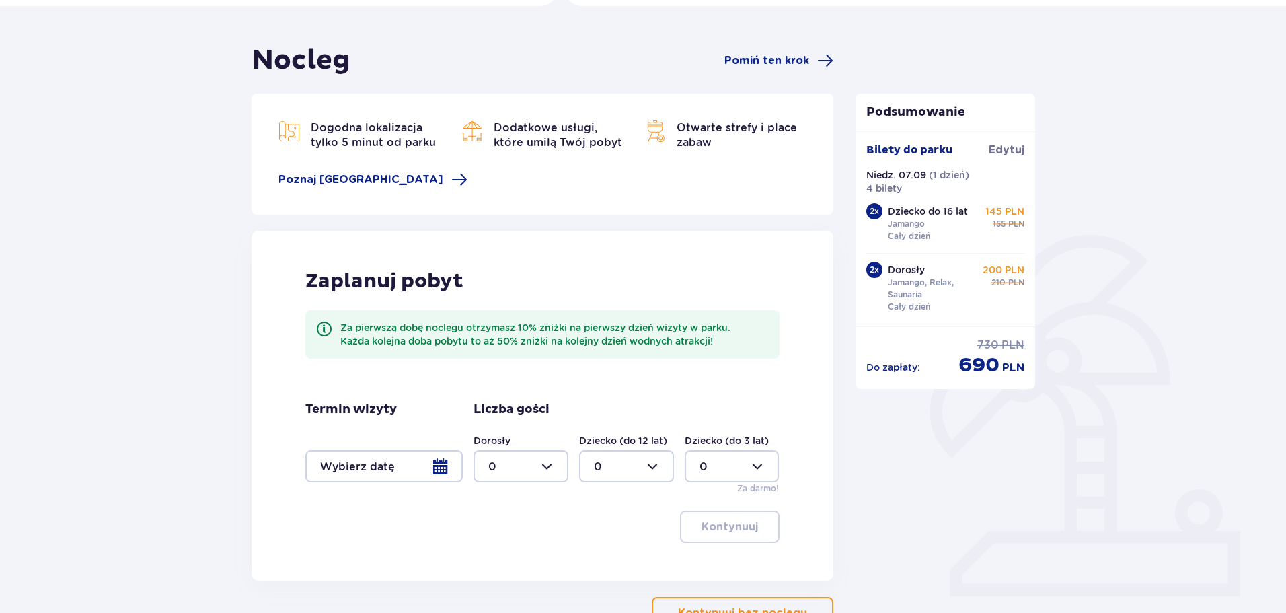
scroll to position [196, 0]
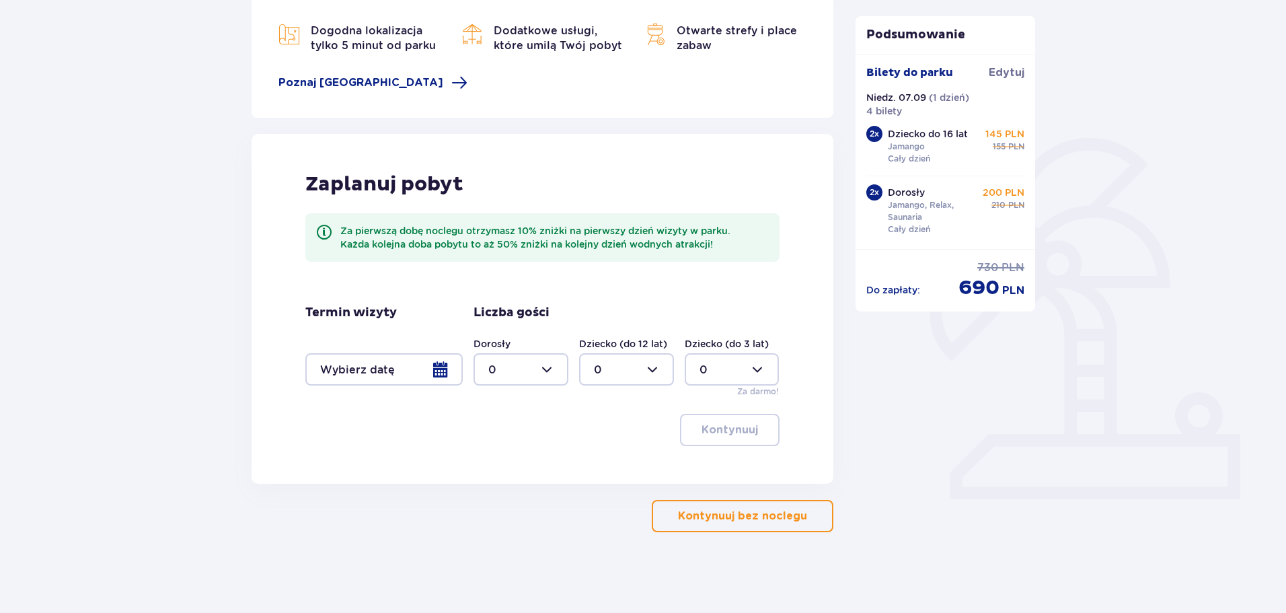
click at [754, 514] on p "Kontynuuj bez noclegu" at bounding box center [742, 515] width 129 height 15
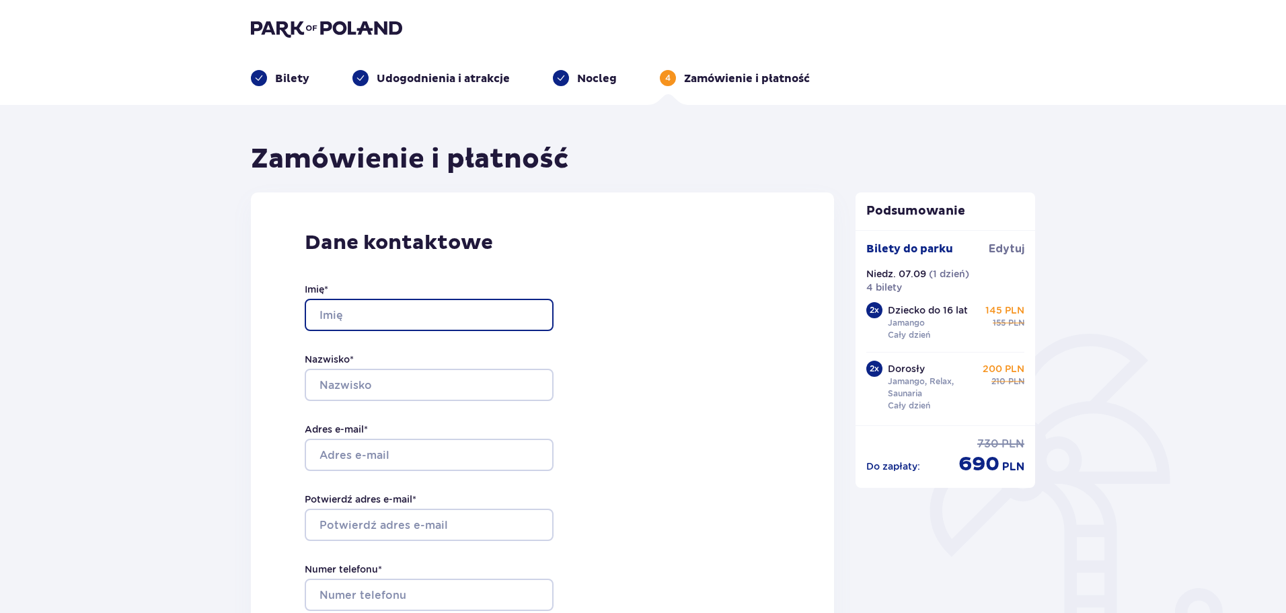
click at [395, 312] on input "Imię *" at bounding box center [429, 315] width 249 height 32
type input "MALGORZATA"
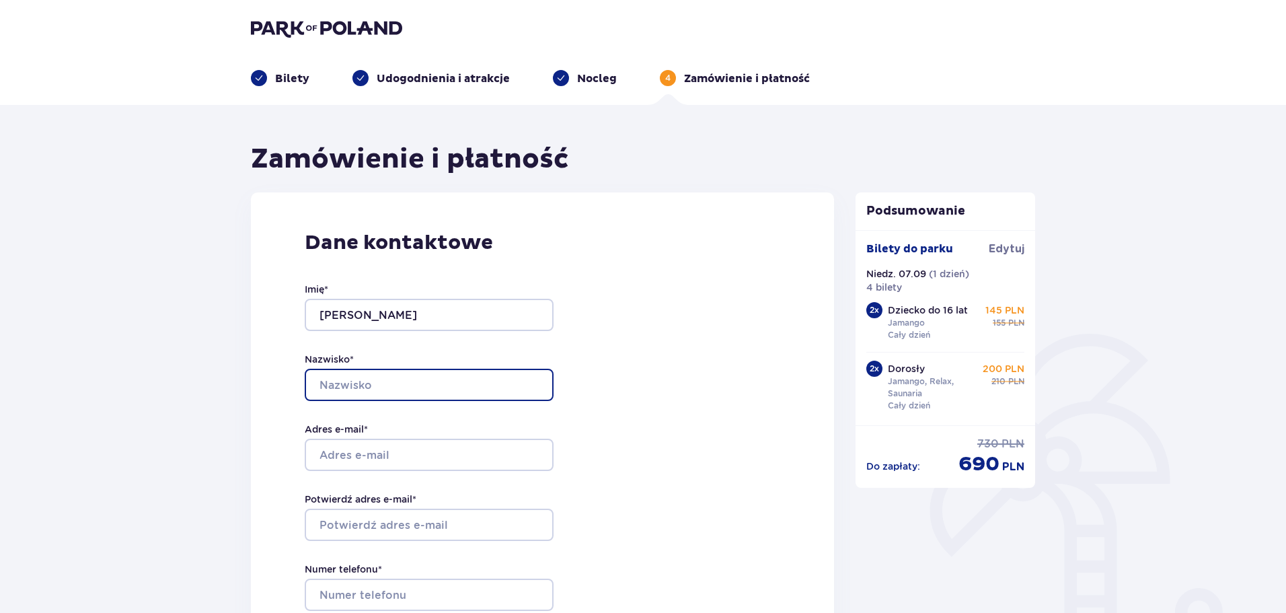
type input "OSIAK"
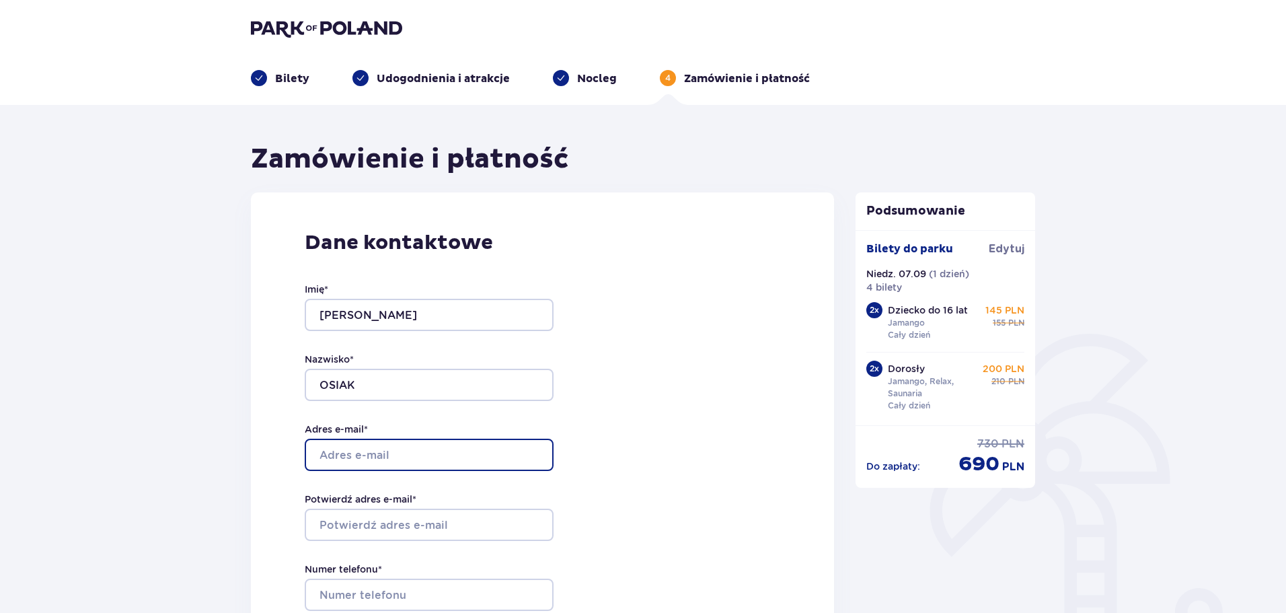
click at [417, 447] on input "Adres e-mail *" at bounding box center [429, 455] width 249 height 32
type input "[PERSON_NAME][EMAIL_ADDRESS][DOMAIN_NAME]"
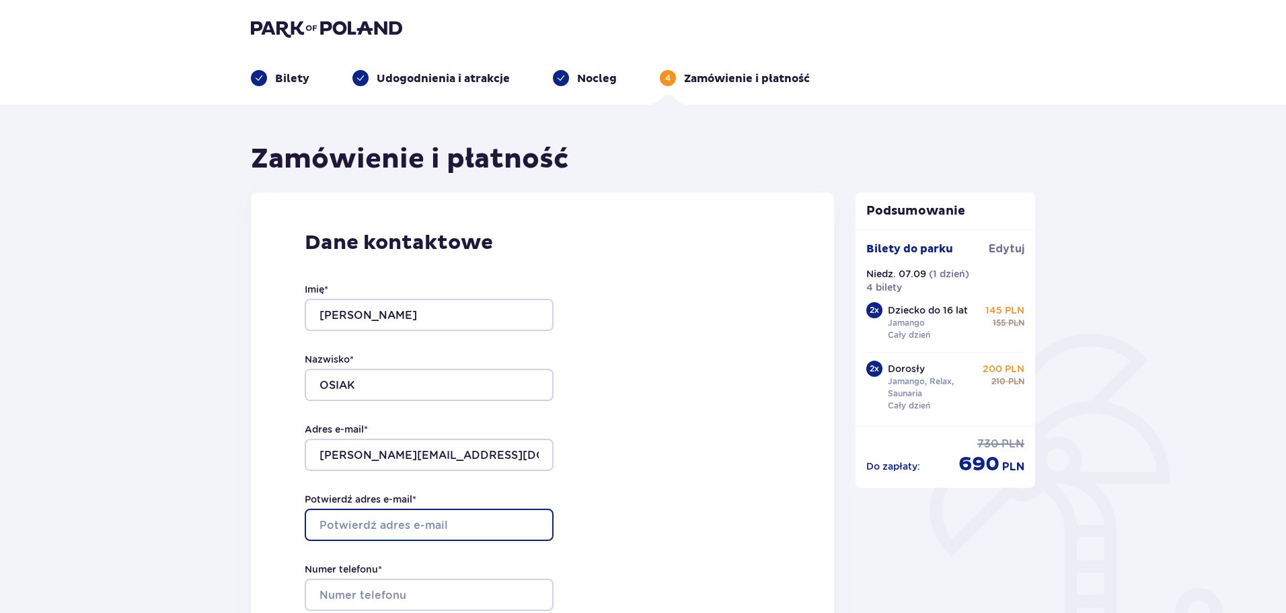
click at [420, 529] on input "Potwierdź adres e-mail *" at bounding box center [429, 524] width 249 height 32
type input "[PERSON_NAME][EMAIL_ADDRESS][DOMAIN_NAME]"
click at [479, 558] on div "Imię * MALGORZATA Nazwisko * OSIAK Adres e-mail * malgorzata.osiak@interia.pl P…" at bounding box center [429, 454] width 249 height 397
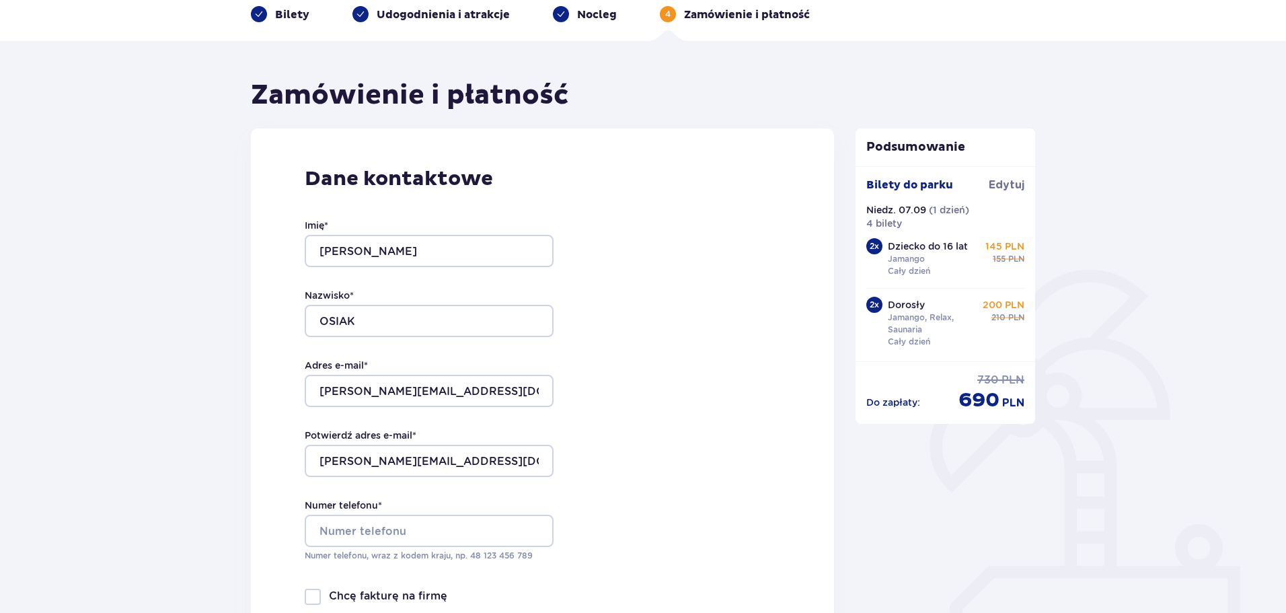
scroll to position [202, 0]
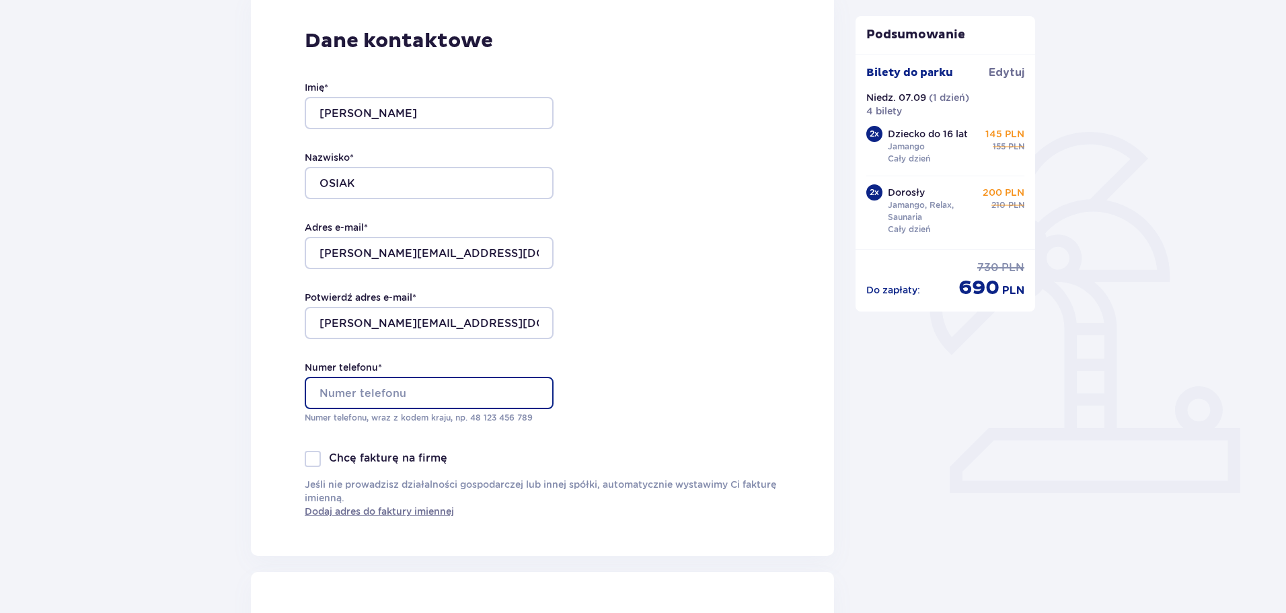
click at [444, 388] on input "Numer telefonu *" at bounding box center [429, 393] width 249 height 32
type input "795820124"
click at [782, 381] on div "Dane kontaktowe Imię * MALGORZATA Nazwisko * OSIAK Adres e-mail * malgorzata.os…" at bounding box center [542, 273] width 583 height 565
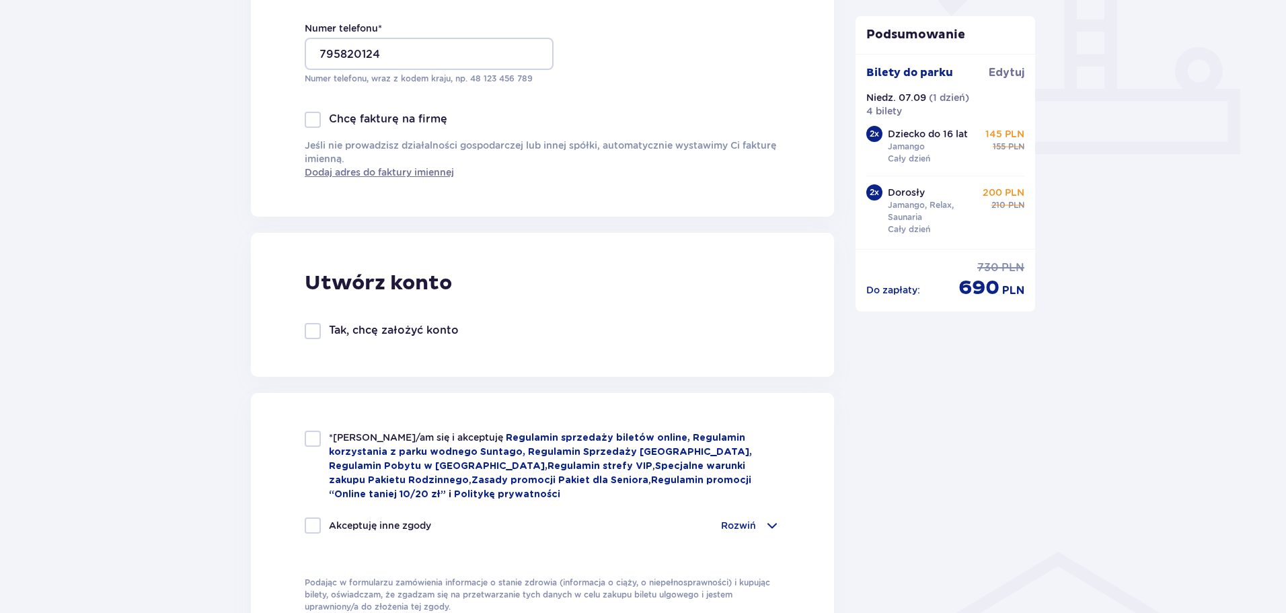
scroll to position [673, 0]
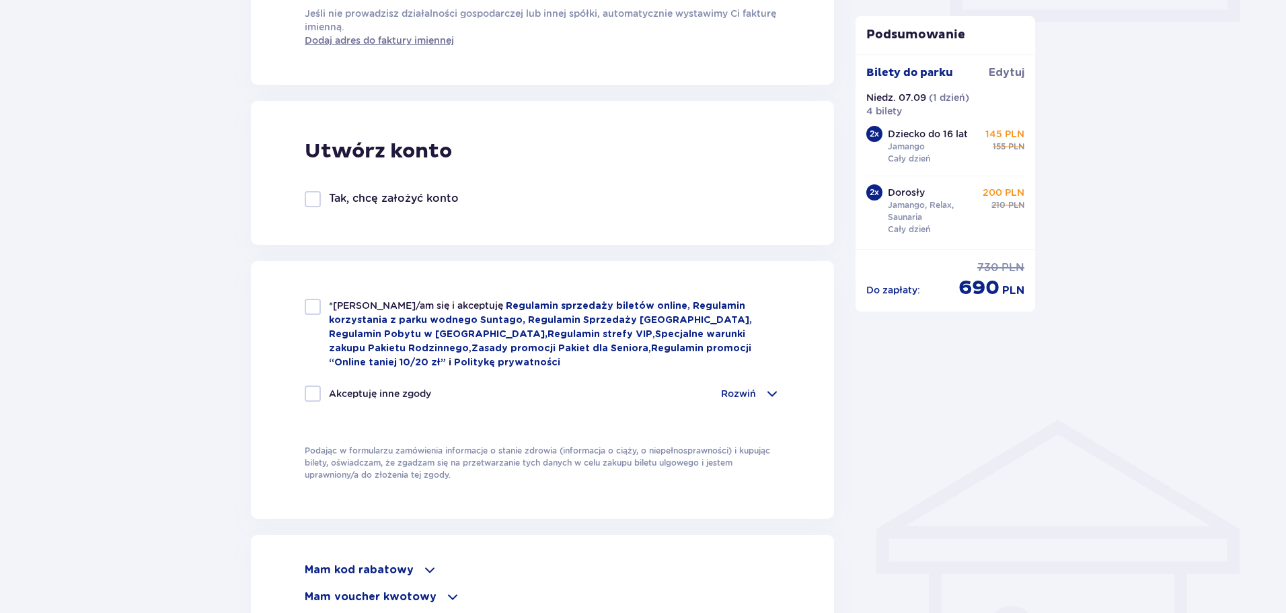
click at [315, 308] on div at bounding box center [313, 307] width 16 height 16
checkbox input "true"
click at [312, 390] on div at bounding box center [313, 393] width 16 height 16
checkbox input "true"
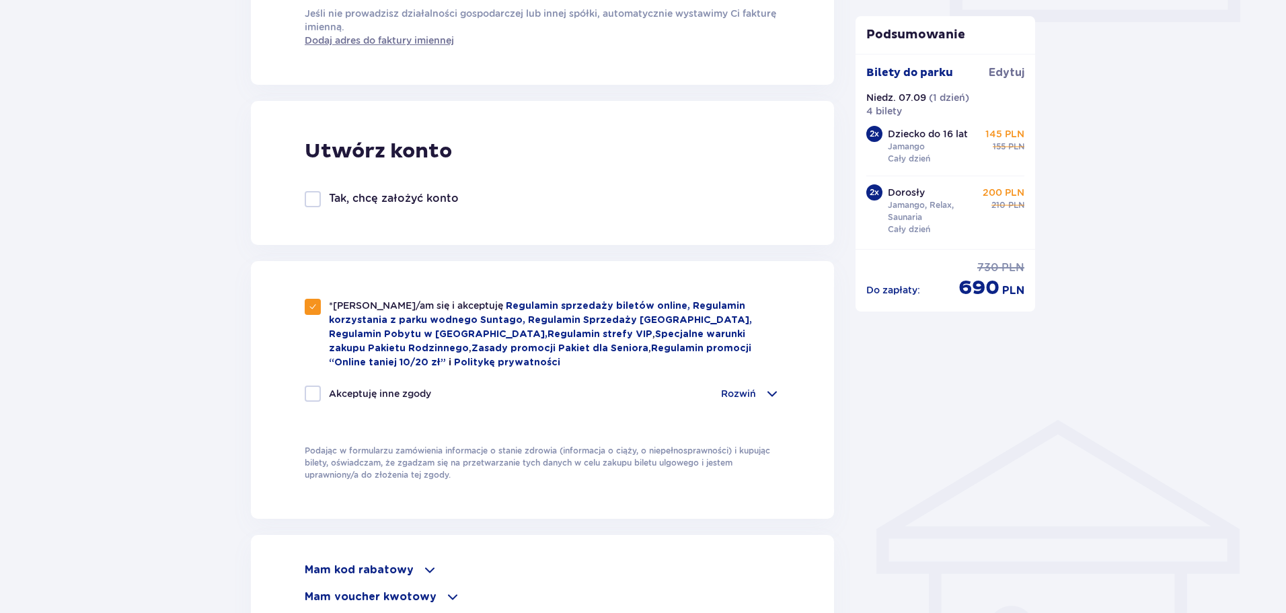
checkbox input "true"
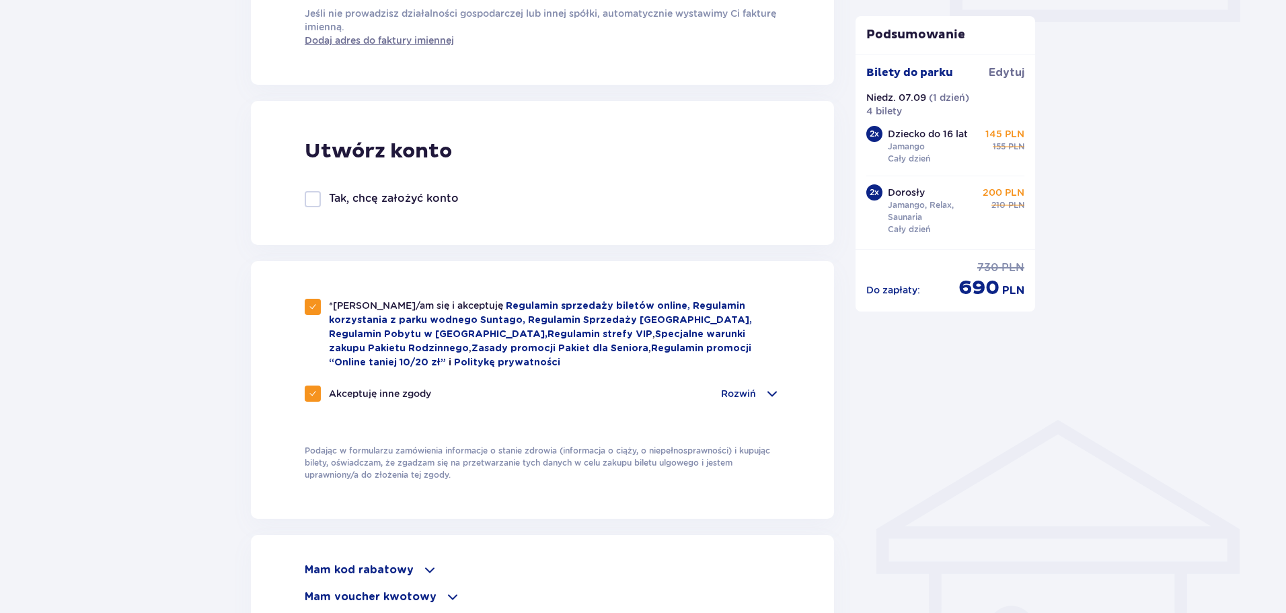
click at [577, 410] on div "Akceptuję inne zgody Rozwiń Chcę otrzymywać od Global Parks Poland Sp. z o.o. z…" at bounding box center [542, 401] width 475 height 32
click at [938, 414] on div "Podsumowanie Bilety do parku Edytuj Niedz. 07.09 ( 1 dzień ) 4 bilety 2 x Dziec…" at bounding box center [946, 287] width 202 height 1634
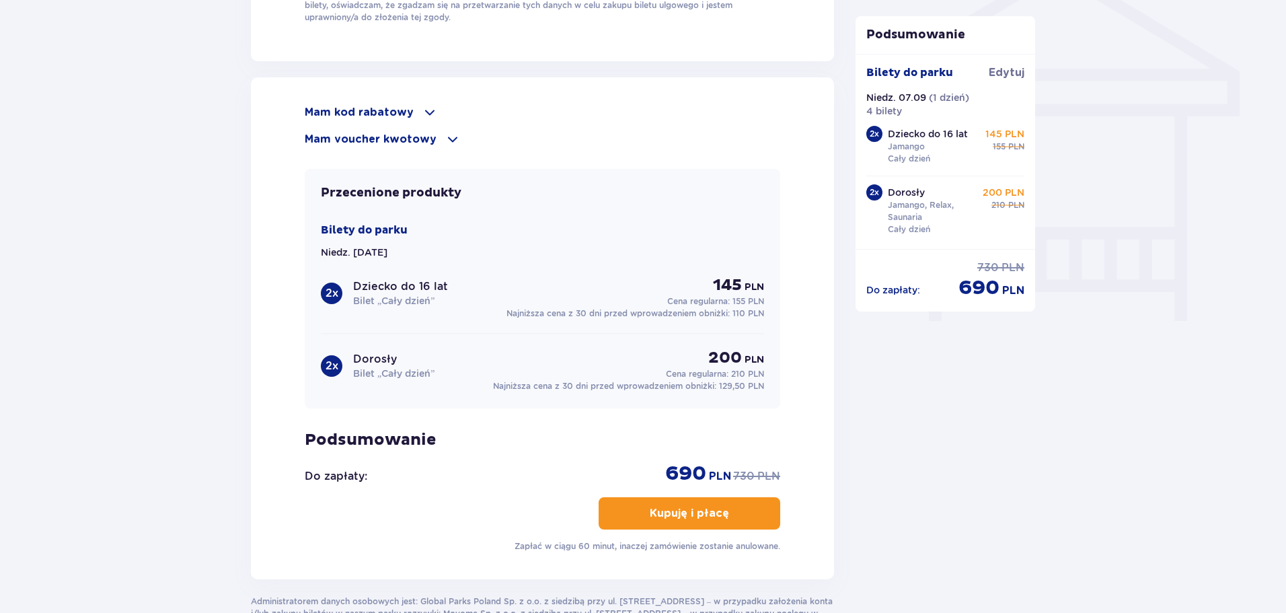
scroll to position [1211, 0]
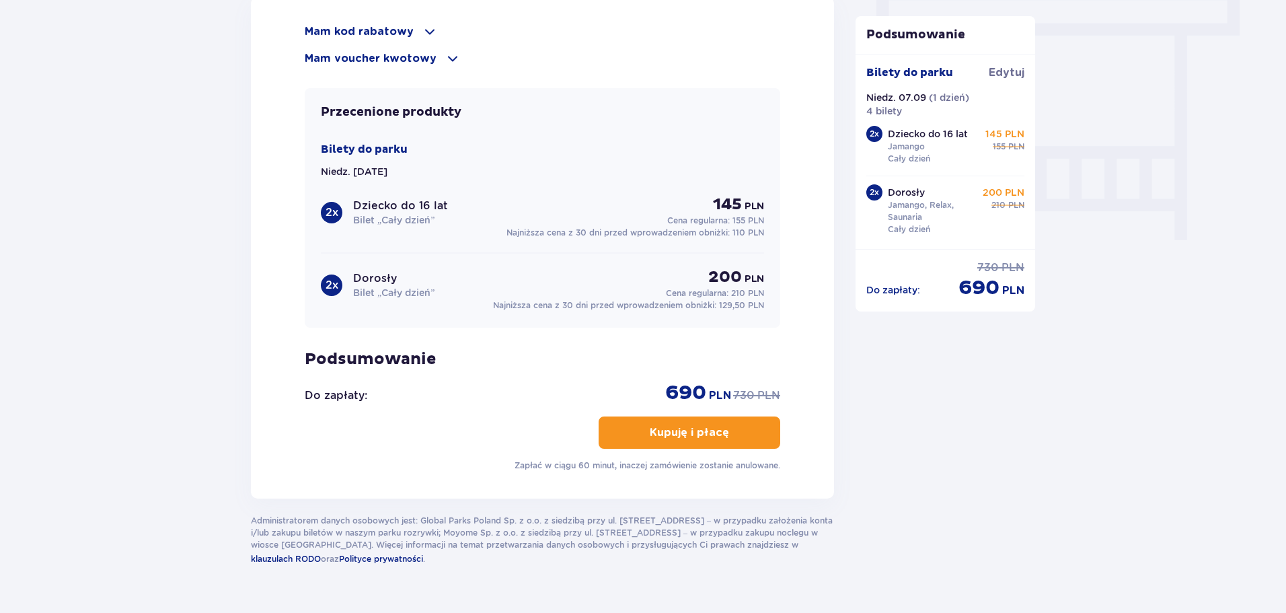
click at [687, 425] on p "Kupuję i płacę" at bounding box center [689, 432] width 79 height 15
